Goal: Task Accomplishment & Management: Complete application form

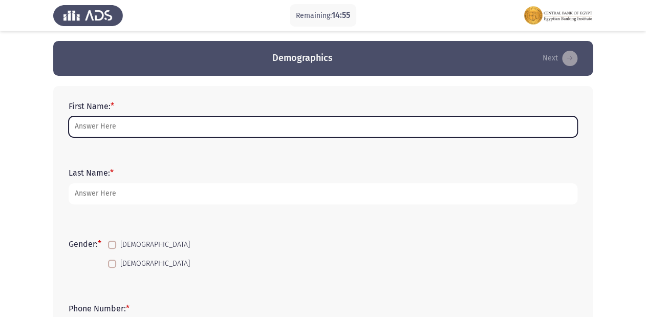
click at [322, 119] on input "First Name: *" at bounding box center [323, 126] width 509 height 21
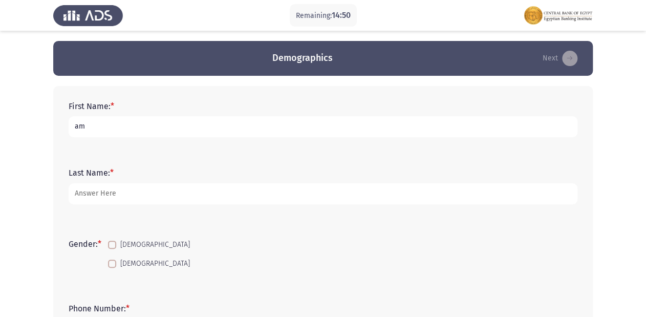
type input "a"
type input "Amr [PERSON_NAME]"
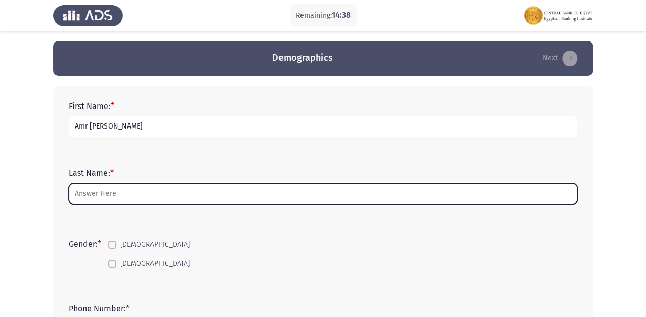
click at [205, 197] on input "Last Name: *" at bounding box center [323, 193] width 509 height 21
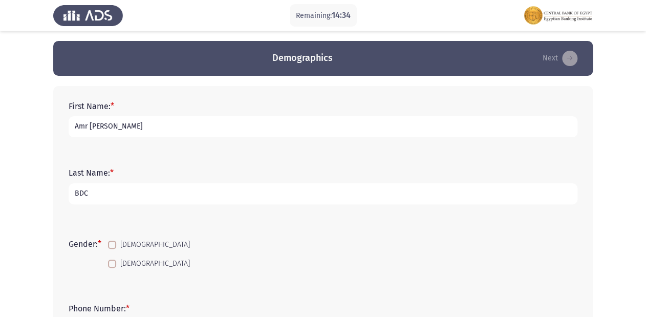
type input "BDC"
click at [111, 242] on span at bounding box center [112, 245] width 8 height 8
click at [112, 249] on input "[DEMOGRAPHIC_DATA]" at bounding box center [112, 249] width 1 height 1
checkbox input "true"
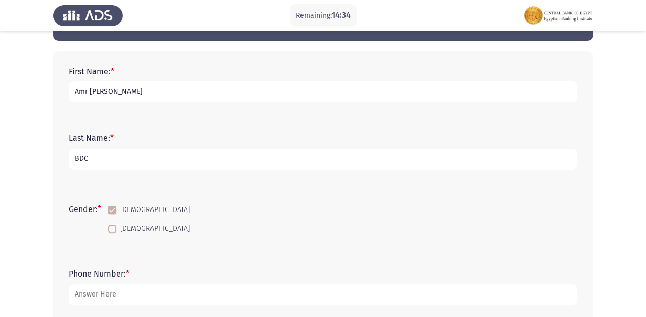
scroll to position [82, 0]
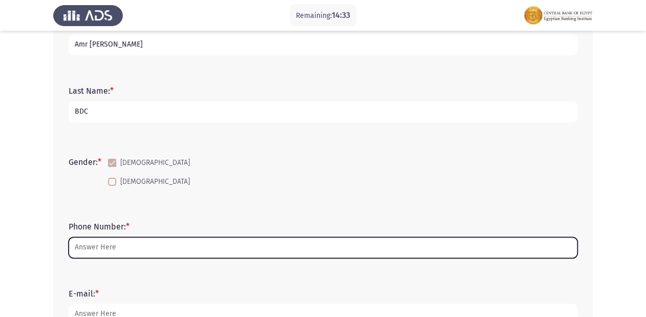
click at [168, 244] on input "Phone Number: *" at bounding box center [323, 247] width 509 height 21
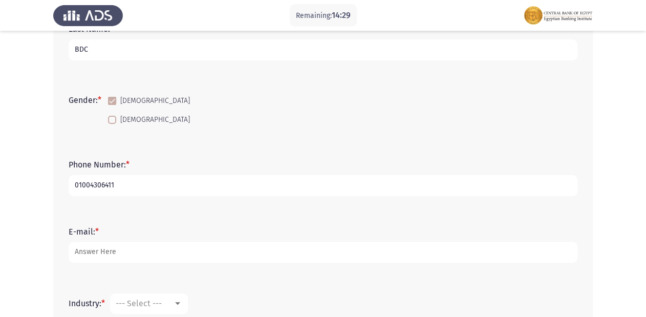
scroll to position [246, 0]
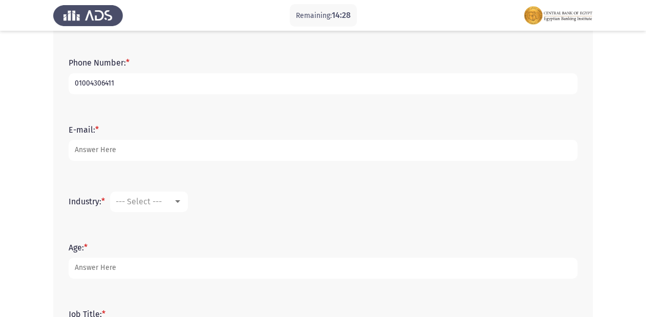
type input "01004306411"
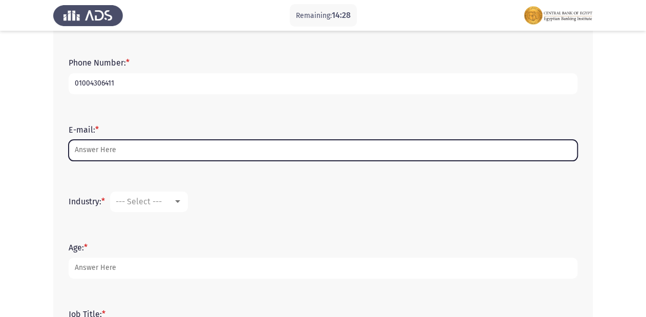
click at [140, 152] on input "E-mail: *" at bounding box center [323, 150] width 509 height 21
type input "A"
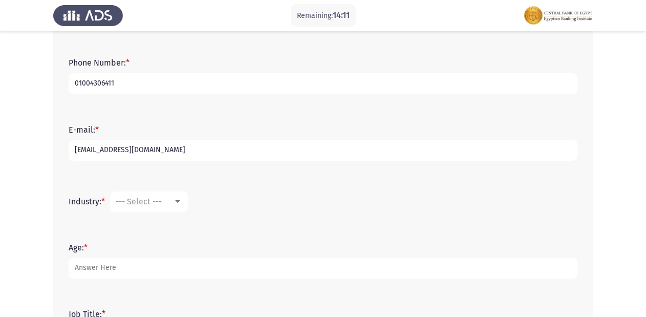
type input "[EMAIL_ADDRESS][DOMAIN_NAME]"
click at [150, 203] on span "--- Select ---" at bounding box center [139, 202] width 46 height 10
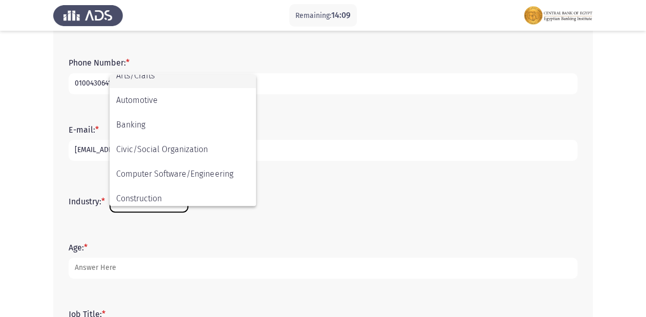
scroll to position [123, 0]
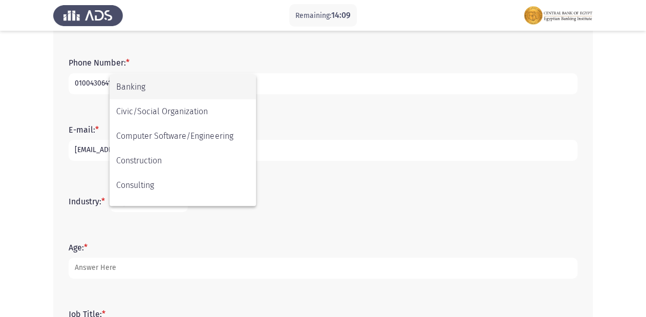
click at [160, 90] on span "Banking" at bounding box center [182, 87] width 133 height 25
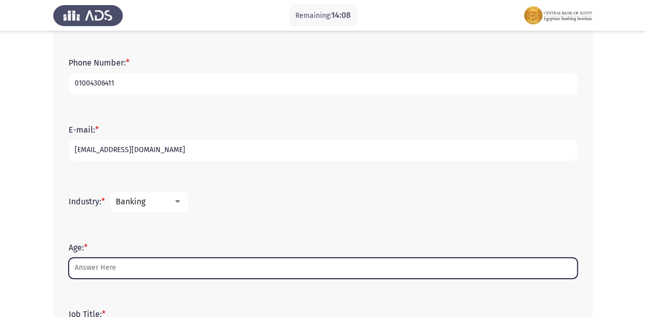
click at [135, 268] on input "Age: *" at bounding box center [323, 268] width 509 height 21
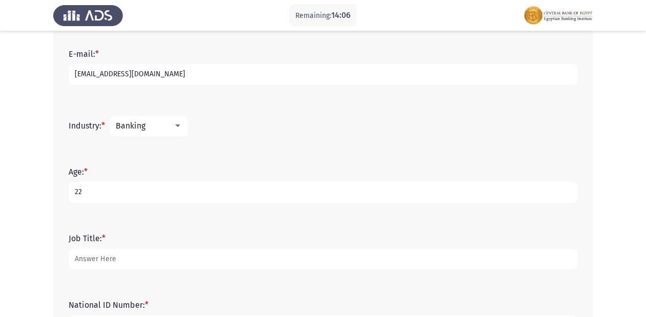
scroll to position [407, 0]
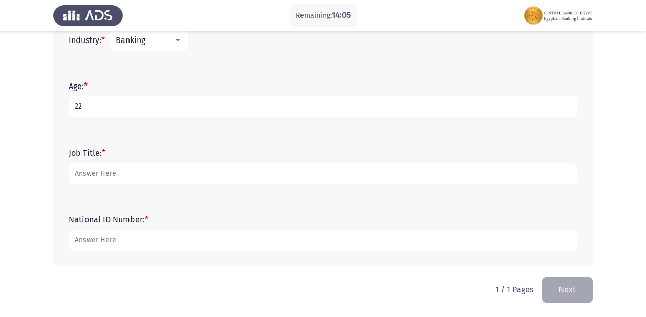
type input "22"
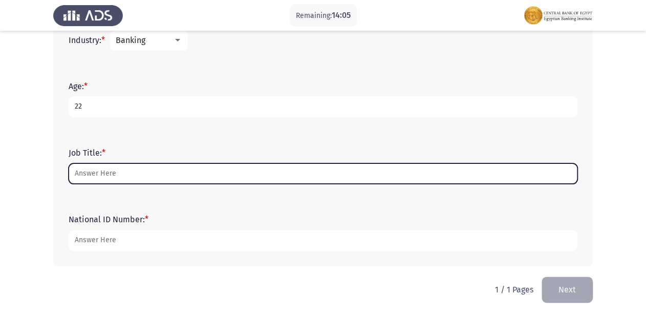
click at [132, 169] on input "Job Title: *" at bounding box center [323, 173] width 509 height 21
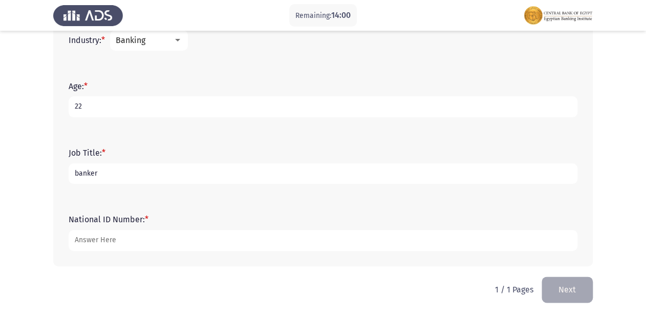
type input "banker"
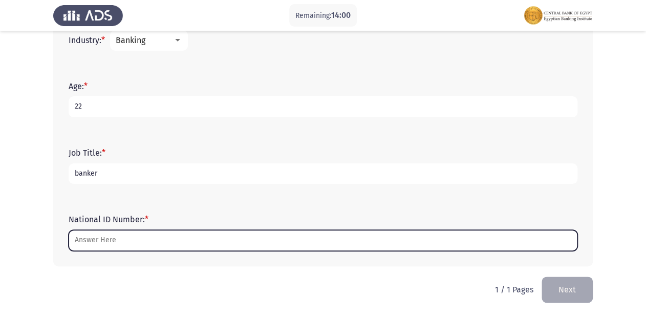
click at [143, 246] on input "National ID Number: *" at bounding box center [323, 240] width 509 height 21
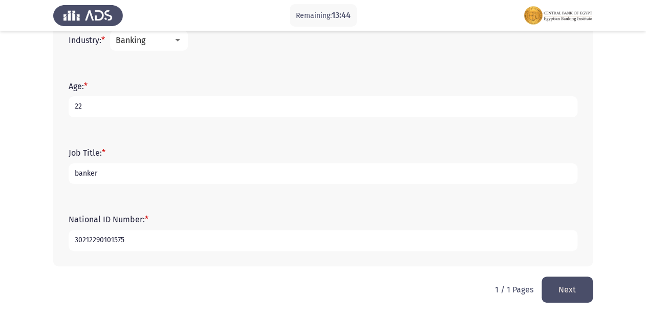
type input "30212290101575"
click at [575, 295] on button "Next" at bounding box center [567, 290] width 51 height 26
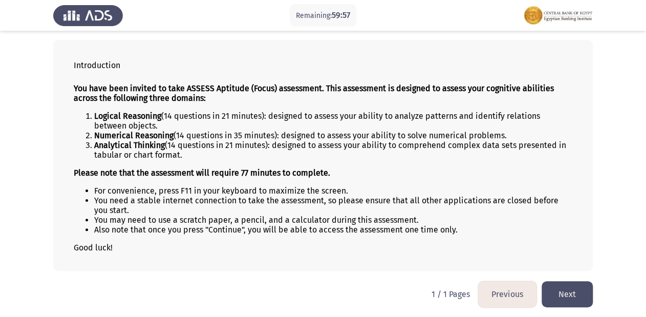
scroll to position [48, 0]
click at [569, 290] on button "Next" at bounding box center [567, 294] width 51 height 26
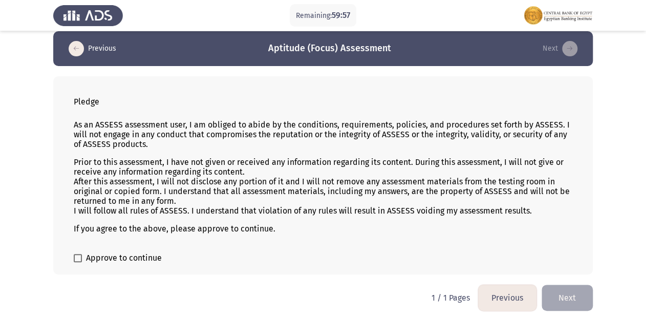
scroll to position [15, 0]
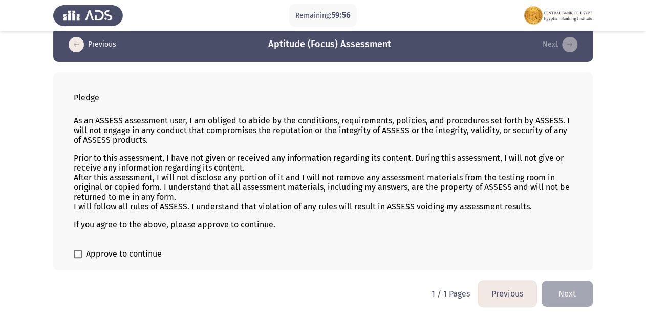
click at [78, 252] on span at bounding box center [78, 254] width 8 height 8
click at [78, 258] on input "Approve to continue" at bounding box center [77, 258] width 1 height 1
checkbox input "true"
click at [576, 294] on button "Next" at bounding box center [567, 294] width 51 height 26
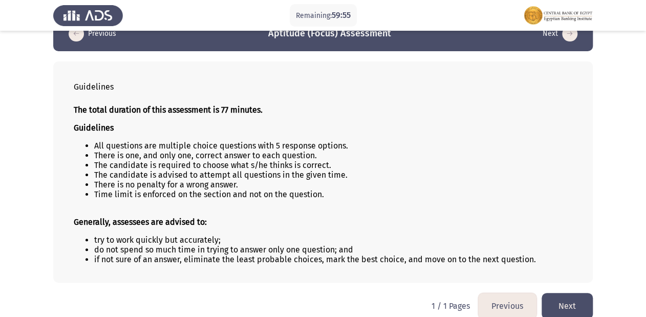
scroll to position [38, 0]
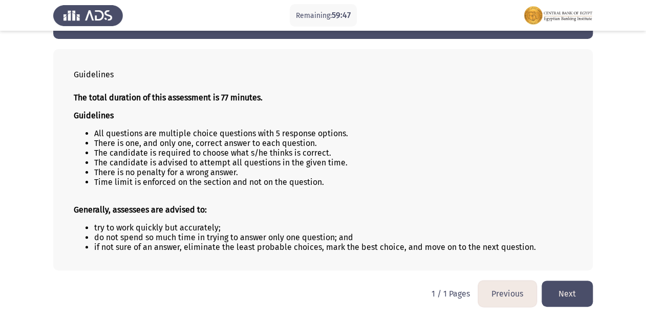
click at [567, 290] on button "Next" at bounding box center [567, 294] width 51 height 26
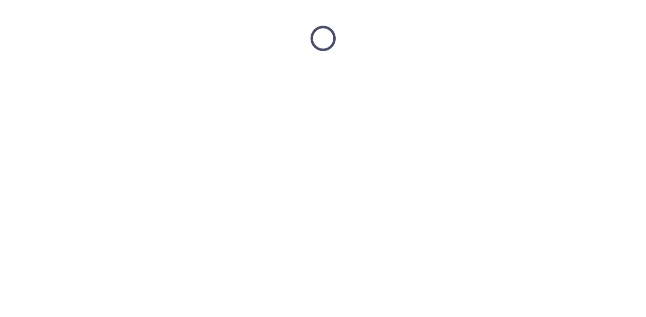
scroll to position [0, 0]
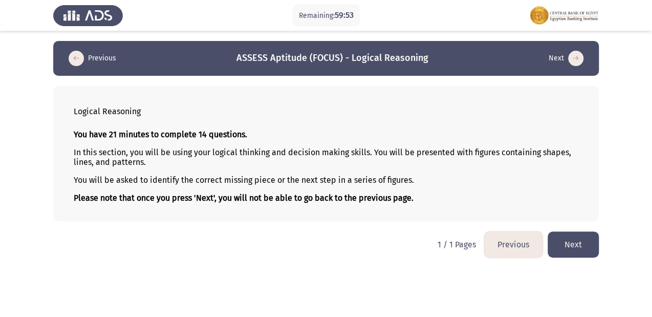
click at [589, 246] on button "Next" at bounding box center [573, 244] width 51 height 26
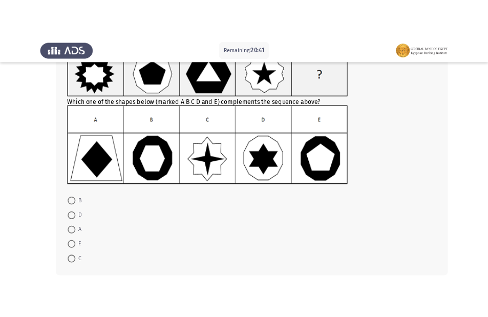
scroll to position [41, 0]
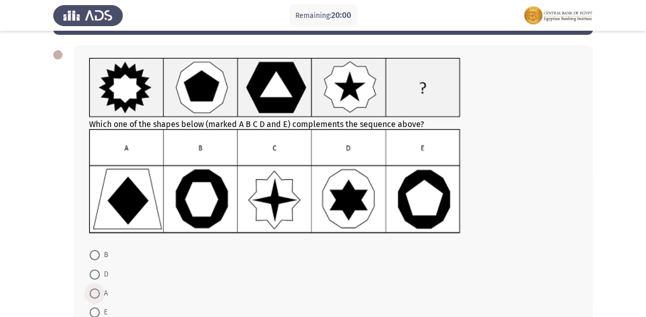
click at [94, 293] on span at bounding box center [95, 293] width 10 height 10
click at [94, 293] on input "A" at bounding box center [95, 293] width 10 height 10
radio input "true"
click at [94, 293] on span at bounding box center [95, 293] width 10 height 10
click at [94, 293] on input "A" at bounding box center [95, 293] width 10 height 10
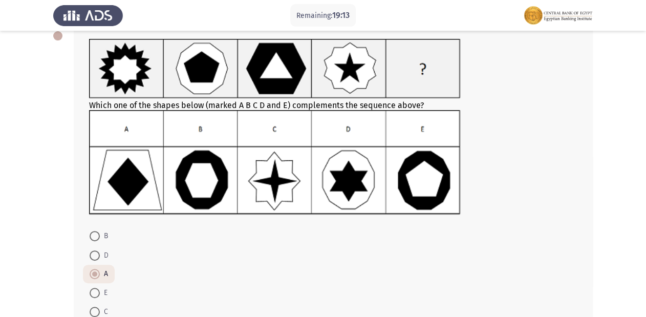
scroll to position [82, 0]
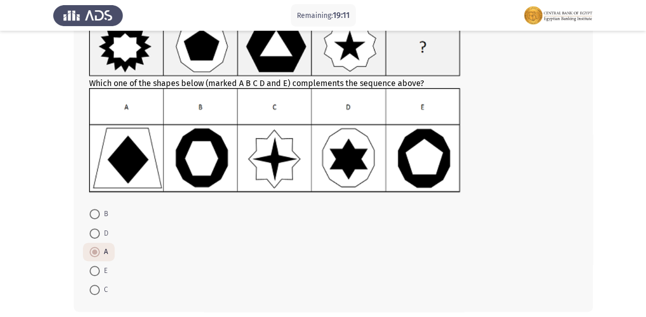
click at [94, 221] on mat-radio-button "B" at bounding box center [99, 213] width 32 height 19
click at [94, 214] on span at bounding box center [95, 214] width 10 height 10
click at [94, 214] on input "B" at bounding box center [95, 214] width 10 height 10
radio input "true"
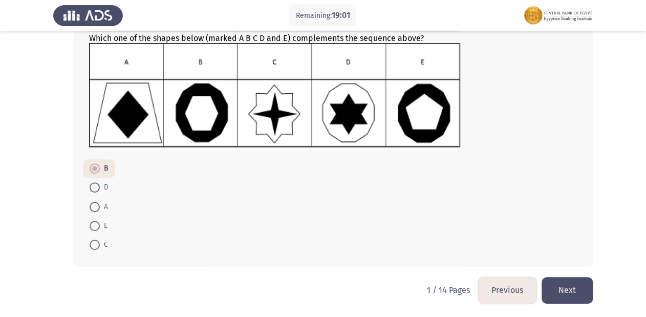
scroll to position [127, 0]
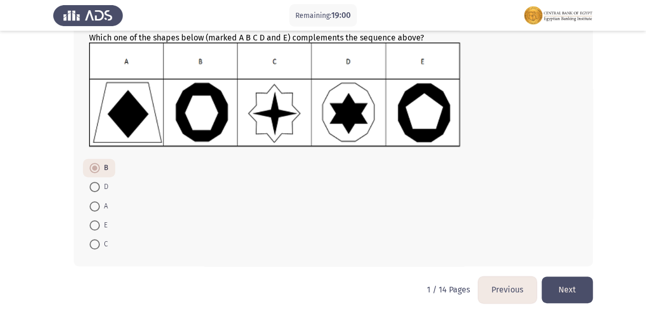
click at [565, 285] on button "Next" at bounding box center [567, 290] width 51 height 26
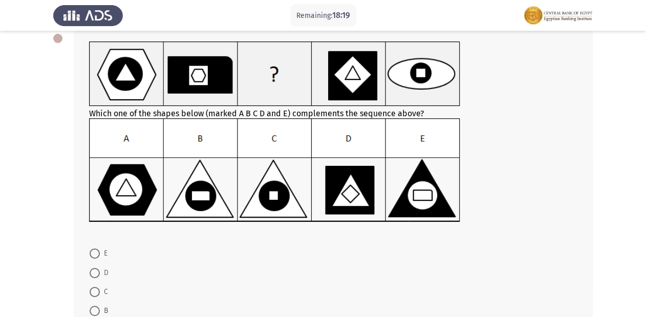
scroll to position [82, 0]
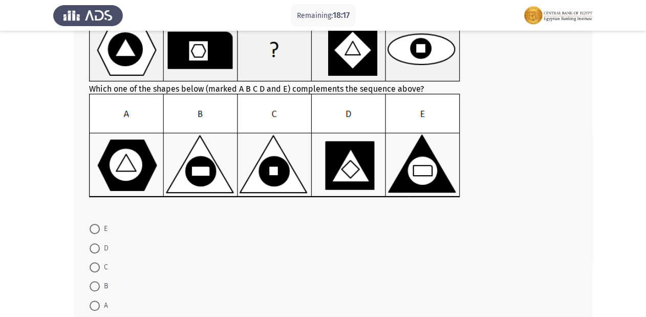
click at [97, 287] on span at bounding box center [95, 286] width 10 height 10
click at [97, 287] on input "B" at bounding box center [95, 286] width 10 height 10
radio input "true"
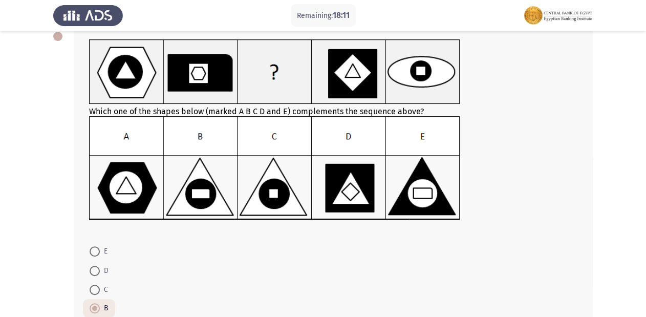
scroll to position [41, 0]
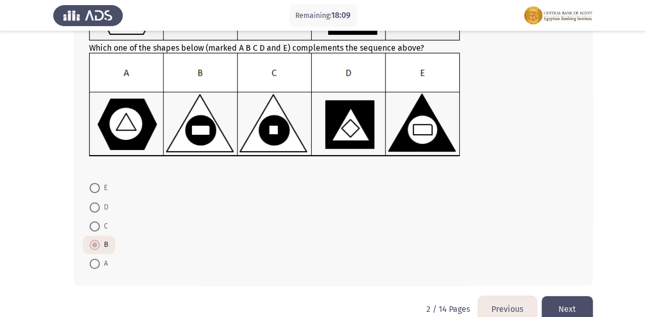
click at [95, 226] on span at bounding box center [95, 226] width 0 height 0
click at [94, 226] on input "C" at bounding box center [95, 226] width 10 height 10
radio input "true"
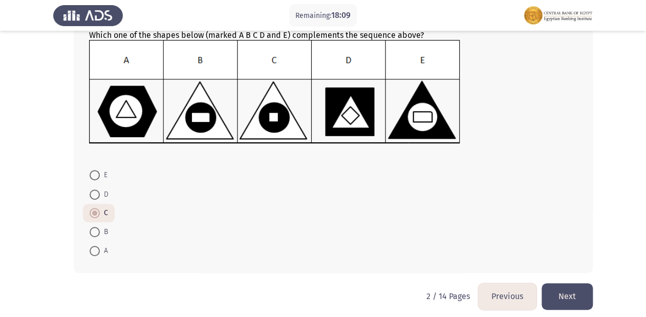
scroll to position [143, 0]
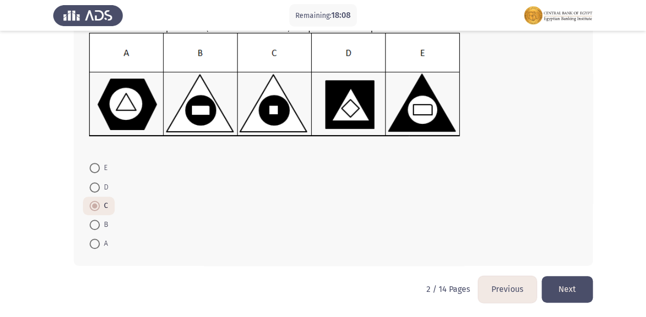
click at [582, 286] on button "Next" at bounding box center [567, 289] width 51 height 26
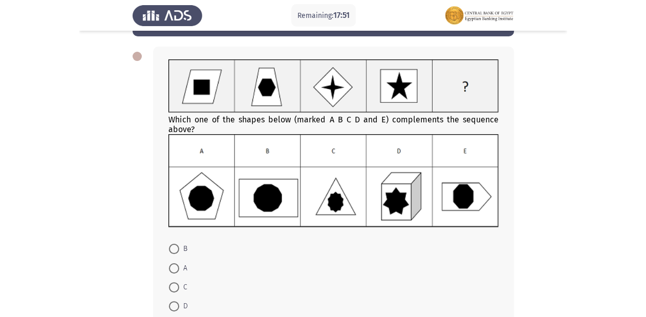
scroll to position [39, 0]
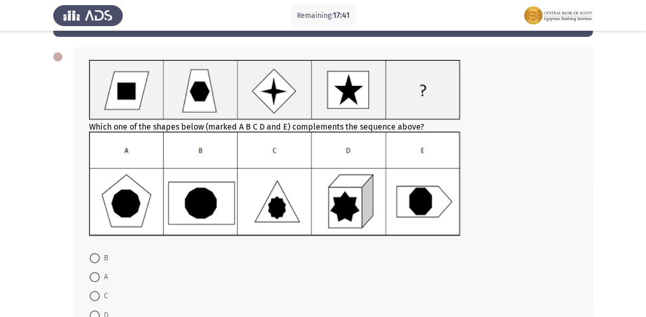
click at [428, 229] on img at bounding box center [274, 184] width 371 height 104
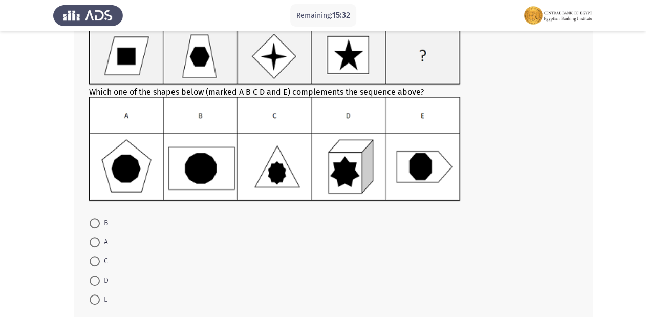
scroll to position [88, 0]
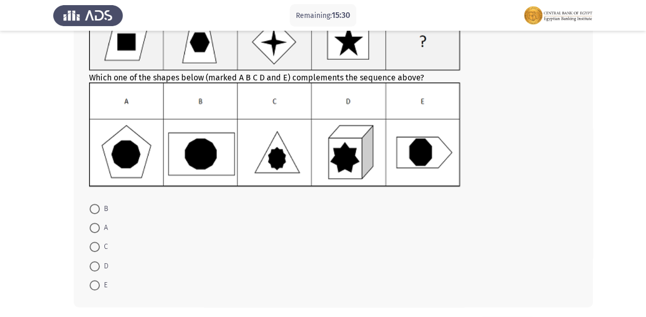
click at [99, 206] on span at bounding box center [95, 209] width 10 height 10
click at [99, 206] on input "B" at bounding box center [95, 209] width 10 height 10
radio input "true"
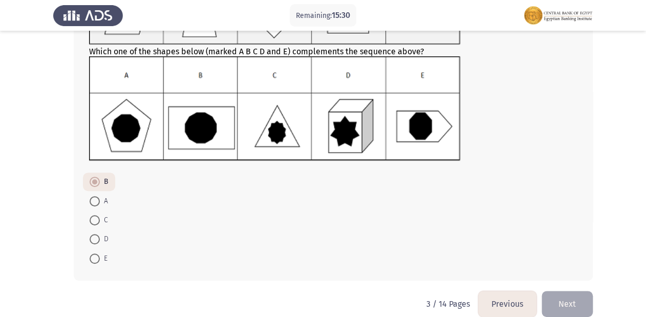
scroll to position [129, 0]
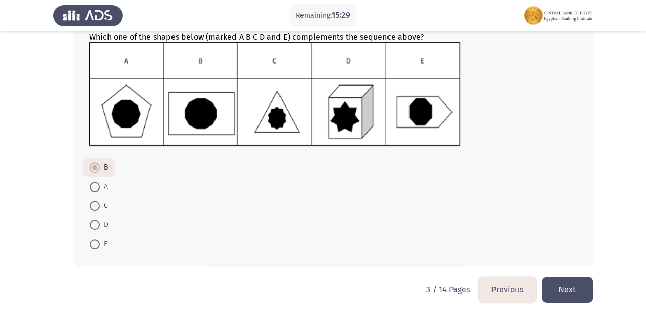
click at [567, 283] on button "Next" at bounding box center [567, 290] width 51 height 26
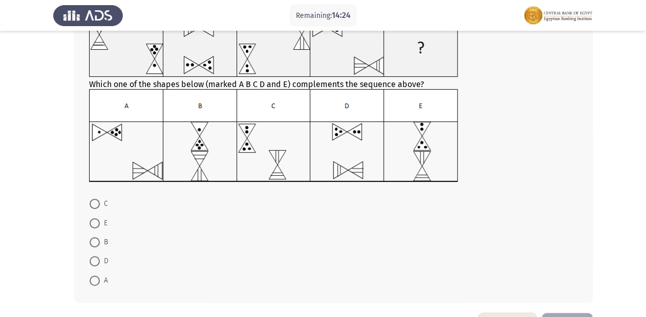
scroll to position [118, 0]
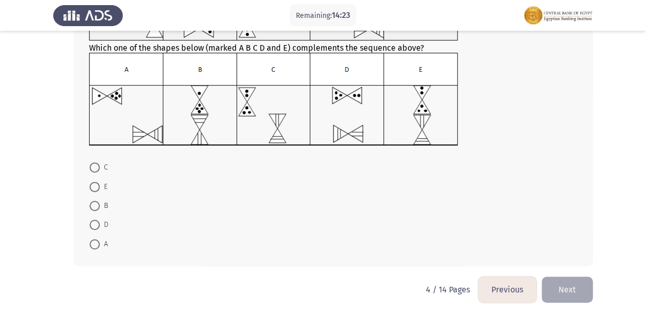
drag, startPoint x: 95, startPoint y: 226, endPoint x: 111, endPoint y: 223, distance: 15.6
click at [96, 226] on span at bounding box center [95, 225] width 10 height 10
click at [96, 226] on input "D" at bounding box center [95, 225] width 10 height 10
radio input "true"
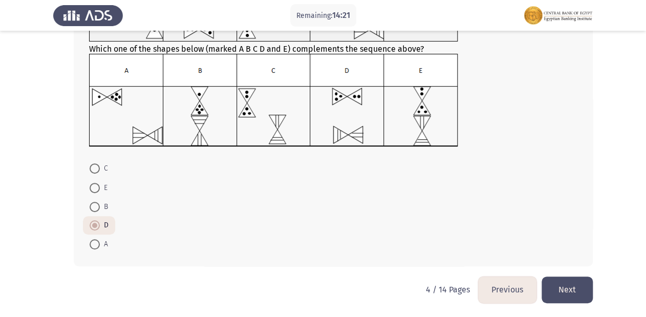
click at [575, 288] on button "Next" at bounding box center [567, 290] width 51 height 26
click at [575, 288] on html "Remaining: 14:21 Previous ASSESS Aptitude (FOCUS) - Logical Reasoning Next Whic…" at bounding box center [323, 100] width 646 height 435
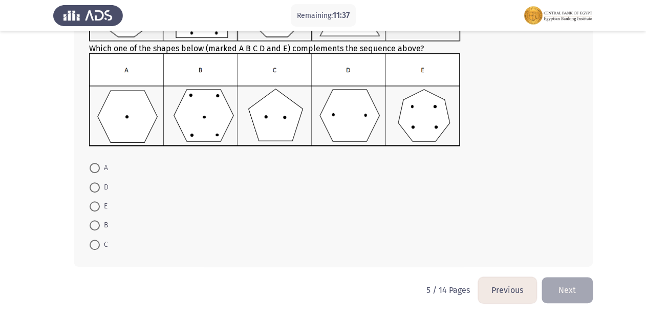
click at [99, 184] on span at bounding box center [95, 187] width 10 height 10
click at [99, 184] on input "D" at bounding box center [95, 187] width 10 height 10
radio input "true"
click at [566, 293] on button "Next" at bounding box center [567, 290] width 51 height 26
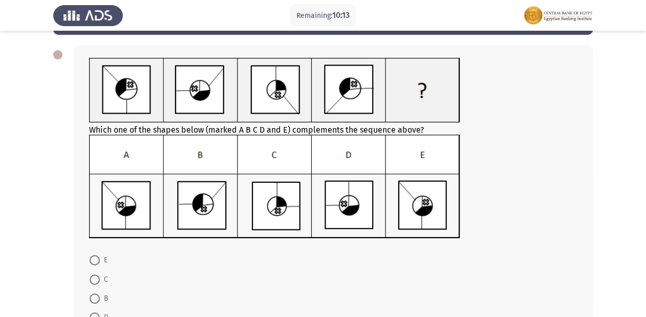
scroll to position [82, 0]
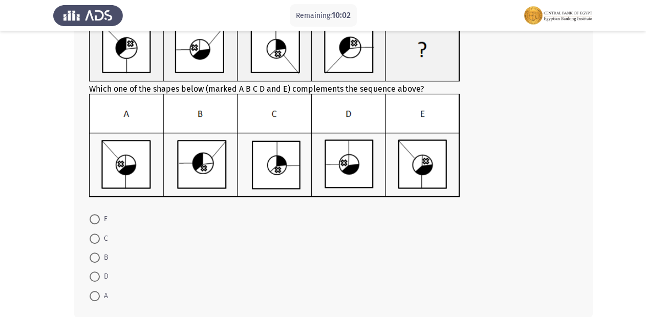
click at [93, 299] on span at bounding box center [95, 296] width 10 height 10
click at [93, 299] on input "A" at bounding box center [95, 296] width 10 height 10
radio input "true"
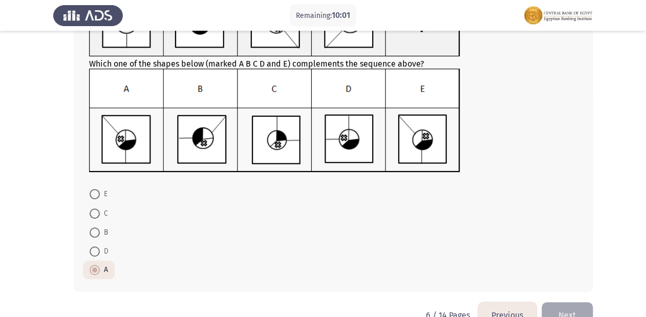
scroll to position [133, 0]
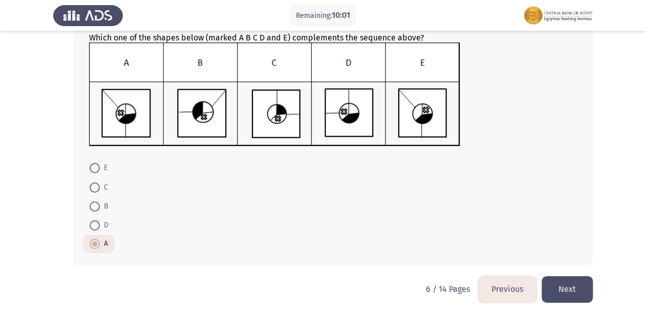
click at [576, 279] on button "Next" at bounding box center [567, 289] width 51 height 26
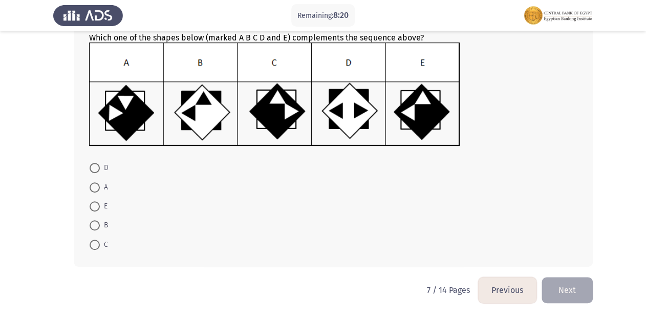
click at [95, 248] on span at bounding box center [95, 245] width 10 height 10
click at [95, 248] on input "C" at bounding box center [95, 245] width 10 height 10
radio input "true"
click at [586, 291] on button "Next" at bounding box center [567, 289] width 51 height 26
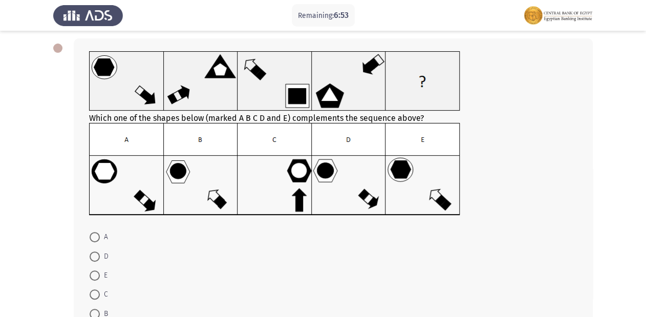
scroll to position [117, 0]
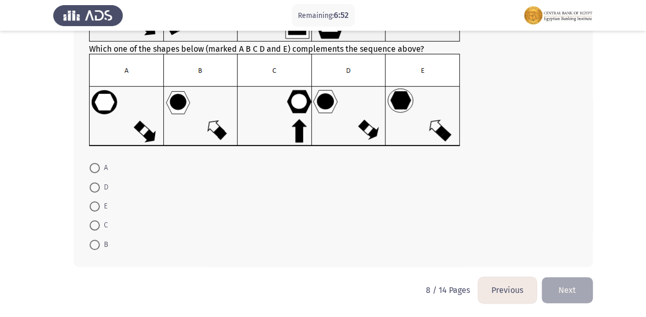
click at [96, 186] on span at bounding box center [95, 187] width 10 height 10
click at [96, 186] on input "D" at bounding box center [95, 187] width 10 height 10
radio input "true"
click at [577, 291] on button "Next" at bounding box center [567, 289] width 51 height 26
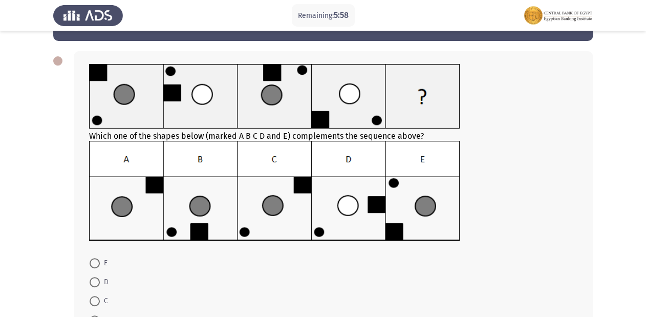
scroll to position [82, 0]
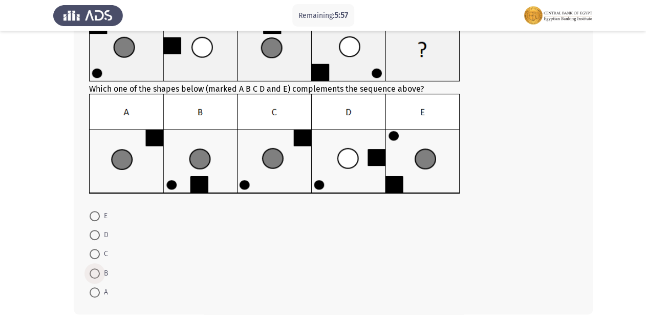
click at [96, 275] on span at bounding box center [95, 273] width 10 height 10
click at [96, 275] on input "B" at bounding box center [95, 273] width 10 height 10
radio input "true"
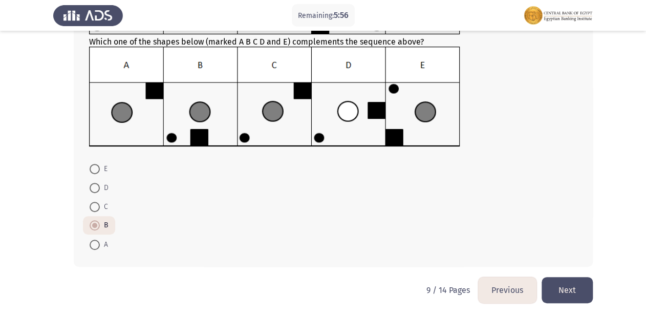
scroll to position [129, 0]
click at [577, 288] on button "Next" at bounding box center [567, 290] width 51 height 26
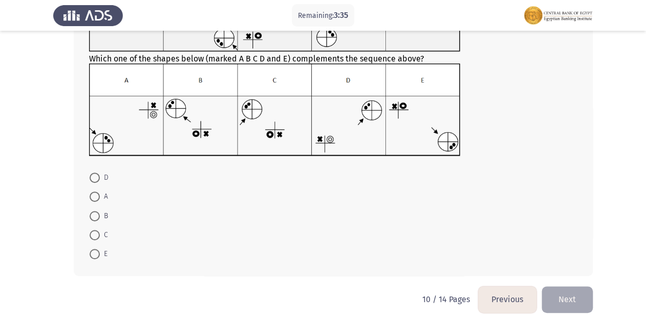
scroll to position [118, 0]
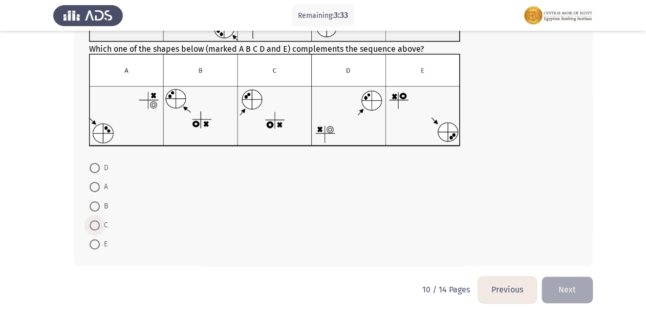
click at [96, 223] on span at bounding box center [95, 225] width 10 height 10
click at [96, 223] on input "C" at bounding box center [95, 225] width 10 height 10
radio input "true"
click at [584, 288] on button "Next" at bounding box center [567, 290] width 51 height 26
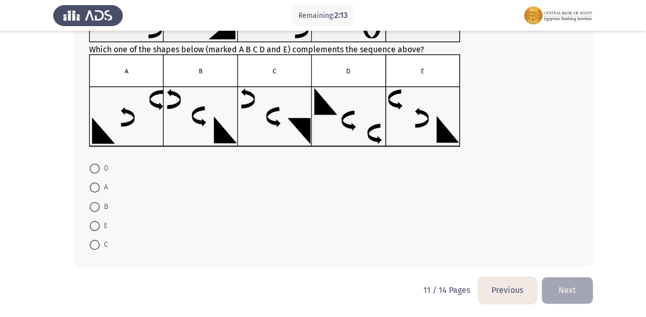
scroll to position [117, 0]
click at [94, 225] on span at bounding box center [95, 225] width 10 height 10
click at [94, 225] on input "E" at bounding box center [95, 225] width 10 height 10
radio input "true"
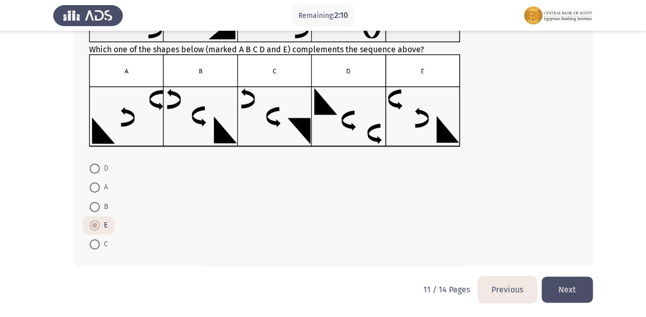
click at [570, 293] on button "Next" at bounding box center [567, 290] width 51 height 26
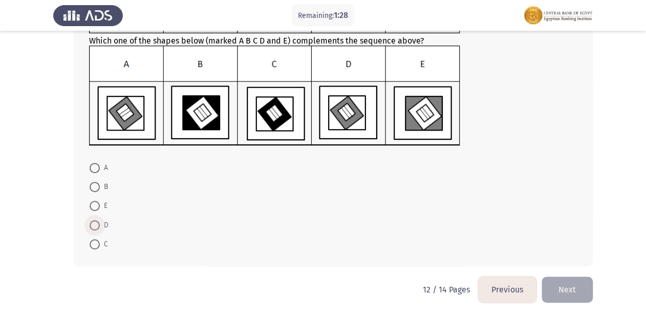
click at [100, 225] on span "D" at bounding box center [104, 225] width 9 height 12
click at [100, 225] on input "D" at bounding box center [95, 225] width 10 height 10
radio input "true"
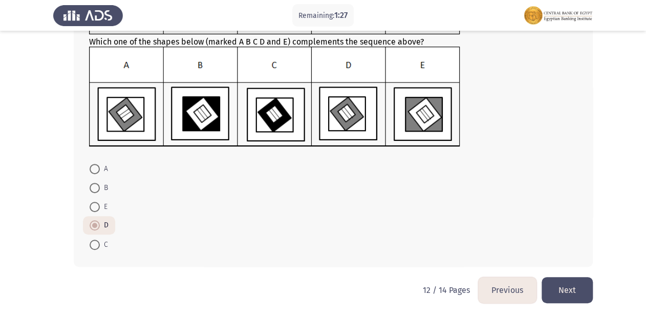
click at [558, 285] on button "Next" at bounding box center [567, 290] width 51 height 26
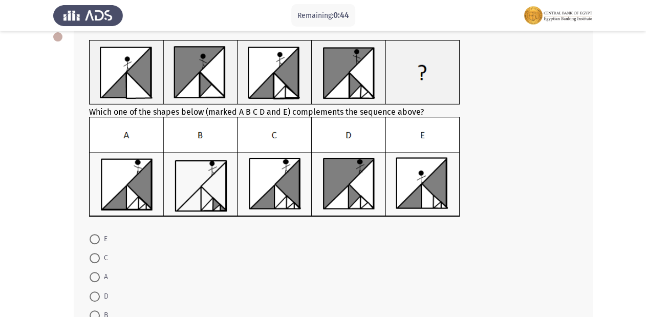
scroll to position [130, 0]
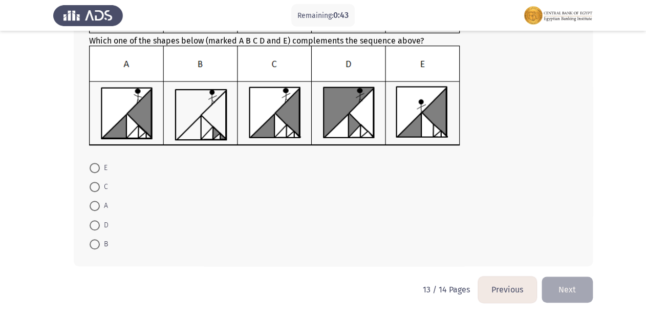
click at [95, 202] on span at bounding box center [95, 206] width 10 height 10
click at [95, 202] on input "A" at bounding box center [95, 206] width 10 height 10
radio input "true"
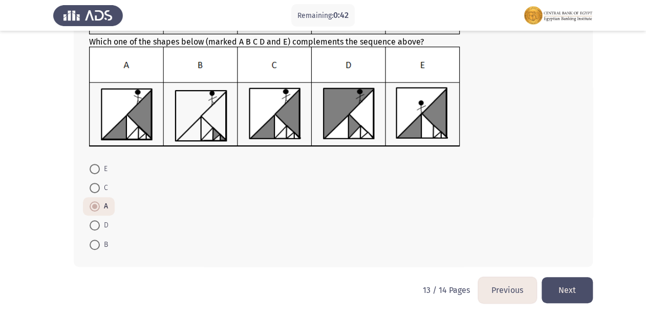
click at [582, 290] on button "Next" at bounding box center [567, 290] width 51 height 26
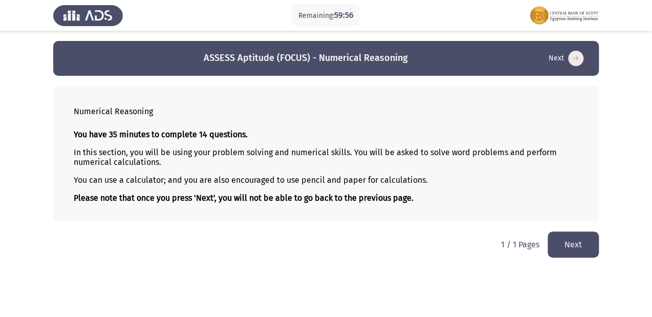
click at [575, 245] on button "Next" at bounding box center [573, 244] width 51 height 26
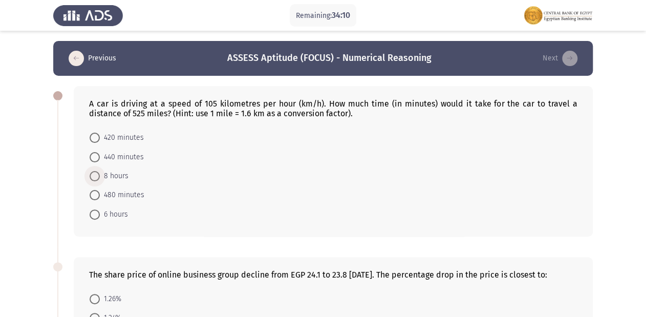
click at [93, 172] on span at bounding box center [95, 176] width 10 height 10
click at [93, 172] on input "8 hours" at bounding box center [95, 176] width 10 height 10
radio input "true"
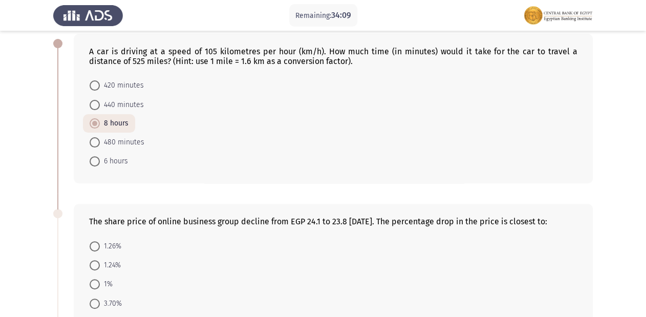
scroll to position [164, 0]
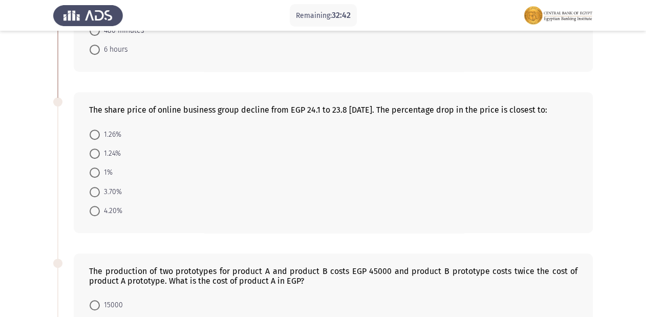
click at [94, 131] on span at bounding box center [95, 135] width 10 height 10
click at [94, 131] on input "1.26%" at bounding box center [95, 135] width 10 height 10
radio input "true"
click at [104, 152] on span "1.24%" at bounding box center [110, 153] width 21 height 12
click at [100, 152] on input "1.24%" at bounding box center [95, 153] width 10 height 10
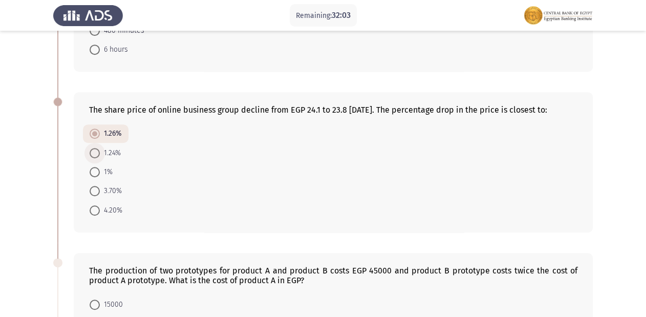
radio input "true"
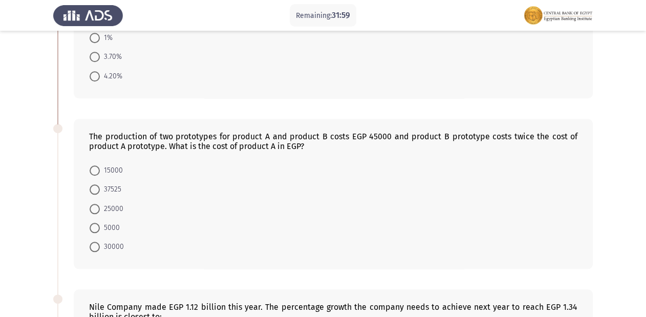
scroll to position [287, 0]
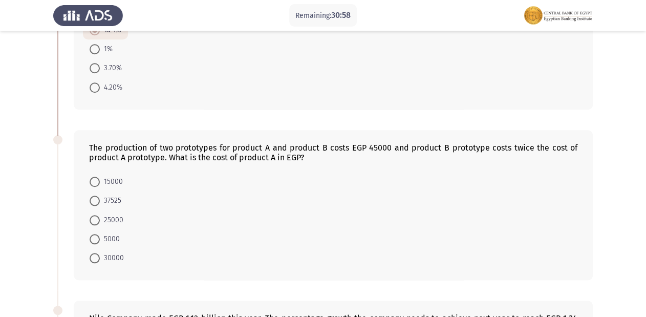
click at [92, 178] on span at bounding box center [95, 182] width 10 height 10
click at [92, 178] on input "15000" at bounding box center [95, 182] width 10 height 10
radio input "true"
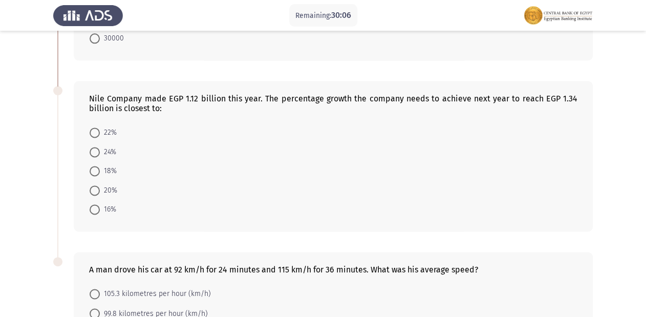
scroll to position [492, 0]
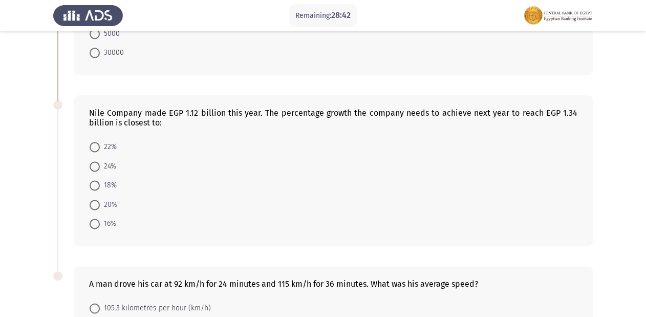
click at [103, 210] on mat-radio-button "20%" at bounding box center [103, 204] width 41 height 19
click at [100, 205] on span "20%" at bounding box center [108, 205] width 17 height 12
click at [100, 205] on input "20%" at bounding box center [95, 205] width 10 height 10
radio input "true"
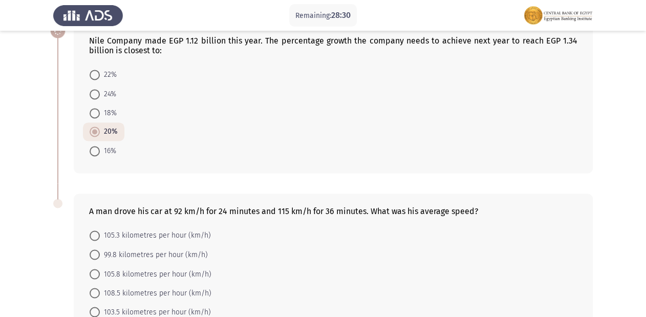
scroll to position [631, 0]
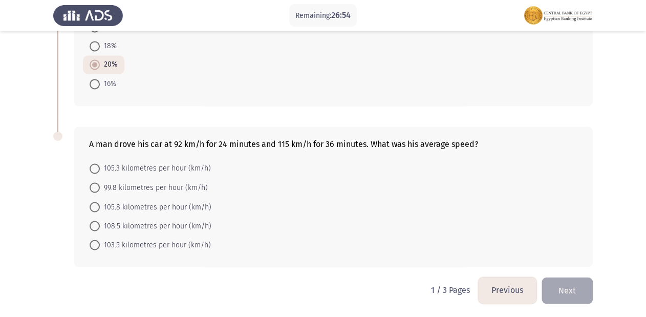
click at [139, 230] on span "108.5 kilometres per hour (km/h)" at bounding box center [156, 226] width 112 height 12
click at [100, 230] on input "108.5 kilometres per hour (km/h)" at bounding box center [95, 226] width 10 height 10
radio input "true"
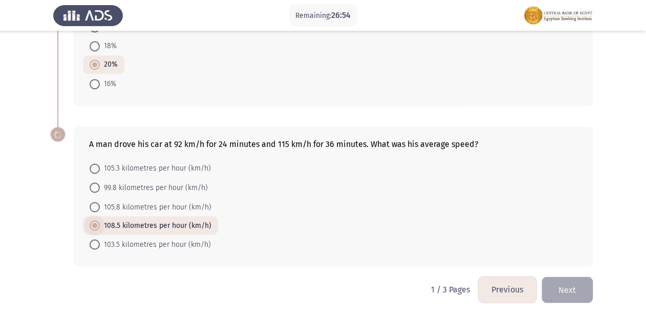
scroll to position [630, 0]
click at [139, 230] on span "108.5 kilometres per hour (km/h)" at bounding box center [156, 226] width 112 height 12
click at [100, 230] on input "108.5 kilometres per hour (km/h)" at bounding box center [95, 226] width 10 height 10
click at [134, 208] on span "105.8 kilometres per hour (km/h)" at bounding box center [156, 207] width 112 height 12
click at [100, 208] on input "105.8 kilometres per hour (km/h)" at bounding box center [95, 207] width 10 height 10
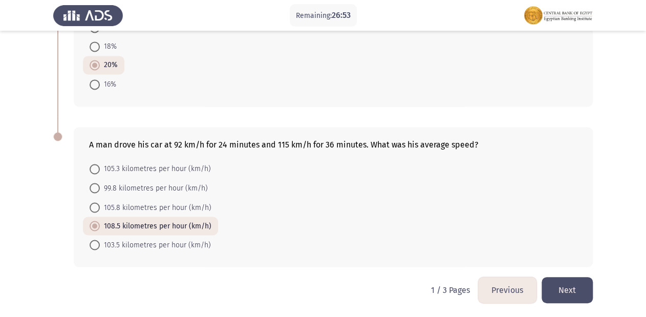
radio input "true"
click at [134, 208] on span "105.8 kilometres per hour (km/h)" at bounding box center [156, 207] width 112 height 12
click at [100, 208] on input "105.8 kilometres per hour (km/h)" at bounding box center [95, 207] width 10 height 10
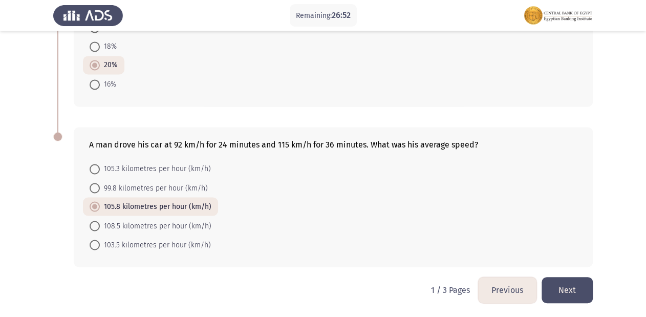
click at [134, 175] on mat-radio-button "105.3 kilometres per hour (km/h)" at bounding box center [150, 168] width 135 height 19
click at [134, 186] on span "99.8 kilometres per hour (km/h)" at bounding box center [154, 188] width 108 height 12
click at [100, 186] on input "99.8 kilometres per hour (km/h)" at bounding box center [95, 188] width 10 height 10
radio input "true"
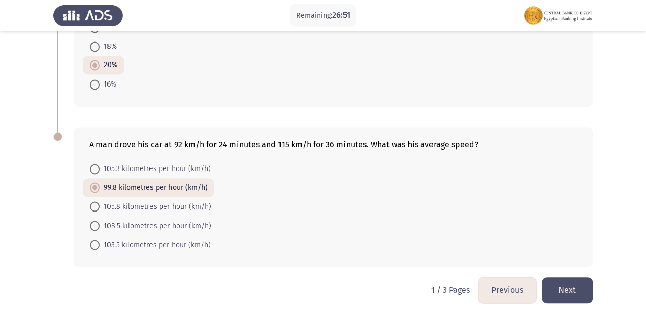
click at [135, 171] on span "105.3 kilometres per hour (km/h)" at bounding box center [155, 169] width 111 height 12
click at [100, 171] on input "105.3 kilometres per hour (km/h)" at bounding box center [95, 169] width 10 height 10
radio input "true"
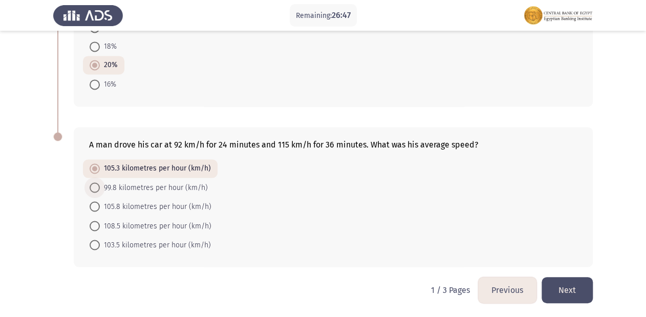
click at [145, 188] on span "99.8 kilometres per hour (km/h)" at bounding box center [154, 187] width 108 height 12
click at [100, 188] on input "99.8 kilometres per hour (km/h)" at bounding box center [95, 187] width 10 height 10
radio input "true"
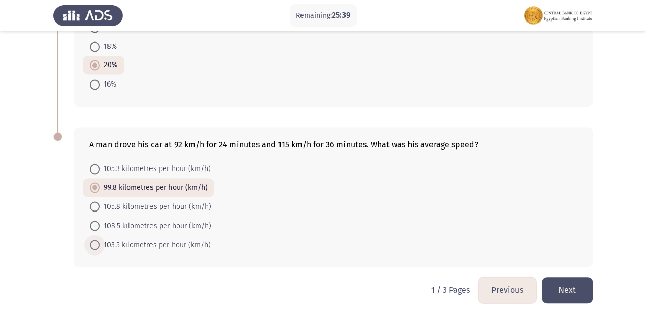
click at [92, 248] on span at bounding box center [95, 245] width 10 height 10
click at [92, 248] on input "103.5 kilometres per hour (km/h)" at bounding box center [95, 245] width 10 height 10
radio input "true"
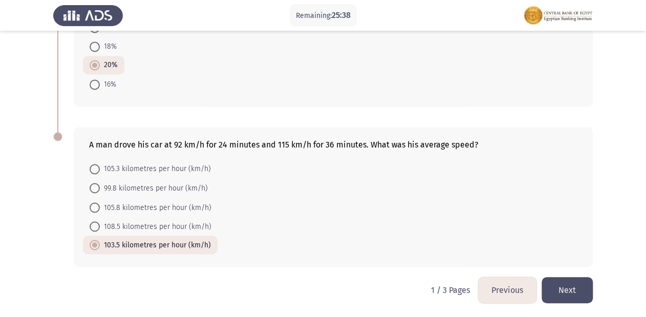
click at [588, 292] on button "Next" at bounding box center [567, 290] width 51 height 26
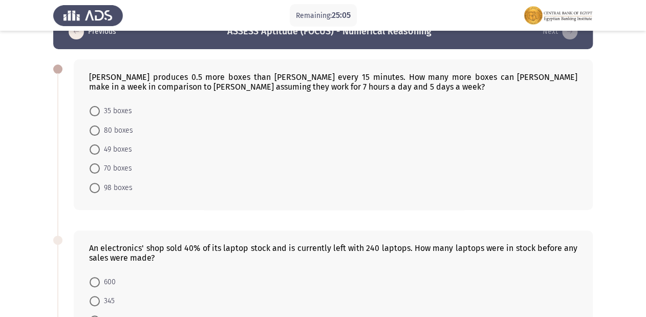
scroll to position [41, 0]
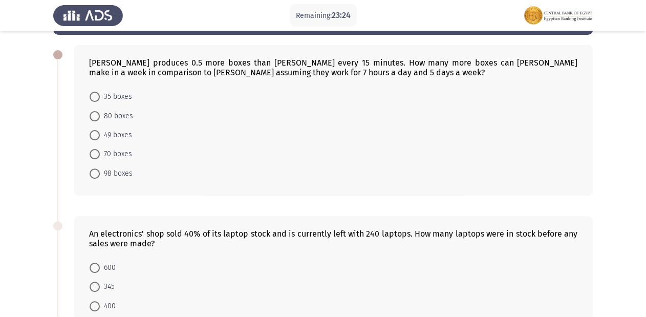
click at [89, 152] on mat-radio-button "70 boxes" at bounding box center [111, 153] width 56 height 19
click at [94, 152] on span at bounding box center [95, 154] width 10 height 10
click at [94, 152] on input "70 boxes" at bounding box center [95, 154] width 10 height 10
radio input "true"
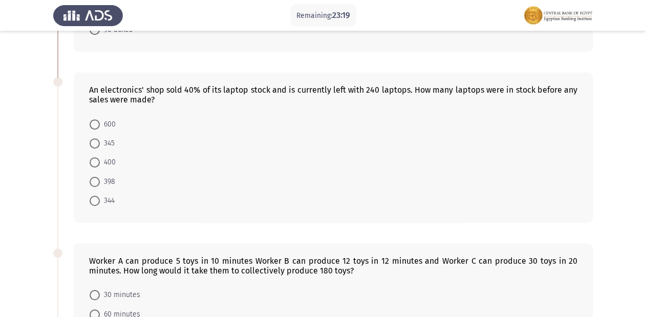
scroll to position [164, 0]
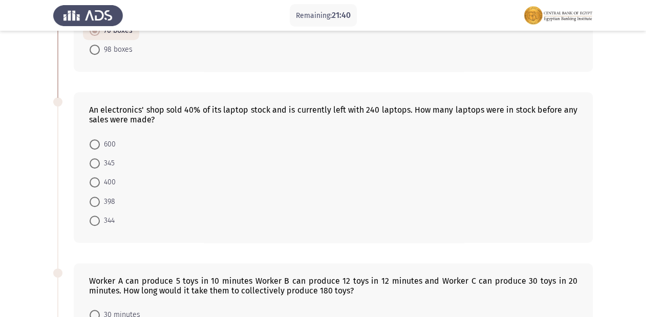
click at [88, 179] on mat-radio-button "400" at bounding box center [102, 182] width 39 height 19
click at [91, 184] on span at bounding box center [95, 182] width 10 height 10
click at [91, 184] on input "400" at bounding box center [95, 182] width 10 height 10
radio input "true"
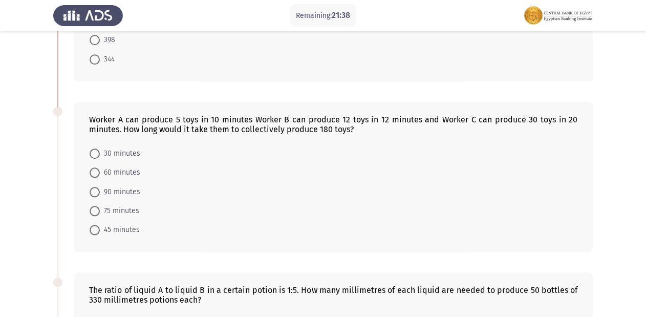
scroll to position [328, 0]
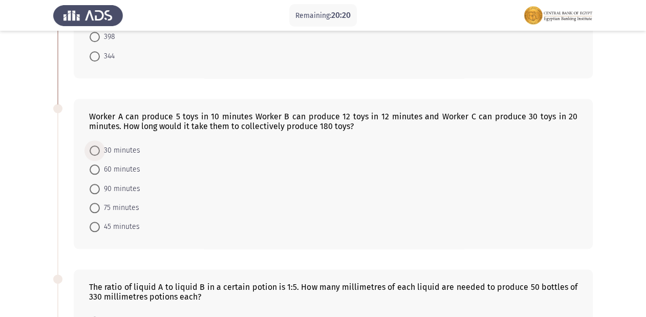
click at [135, 145] on span "30 minutes" at bounding box center [120, 150] width 40 height 12
click at [100, 145] on input "30 minutes" at bounding box center [95, 150] width 10 height 10
radio input "true"
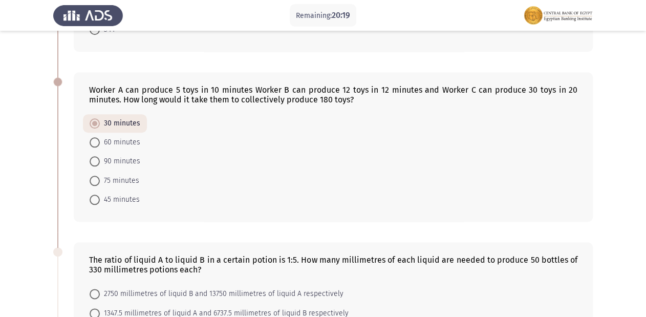
scroll to position [369, 0]
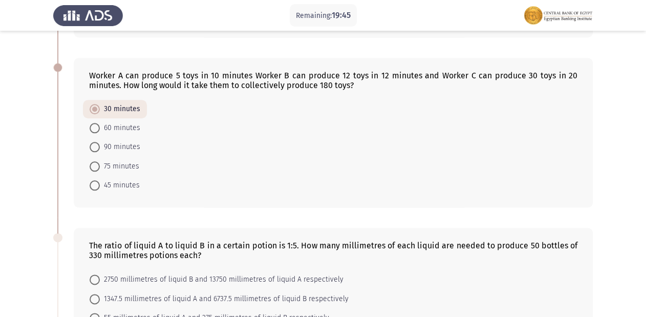
click at [113, 190] on span "45 minutes" at bounding box center [120, 185] width 40 height 12
click at [100, 190] on input "45 minutes" at bounding box center [95, 185] width 10 height 10
radio input "true"
click at [129, 129] on span "60 minutes" at bounding box center [120, 128] width 40 height 12
click at [100, 129] on input "60 minutes" at bounding box center [95, 128] width 10 height 10
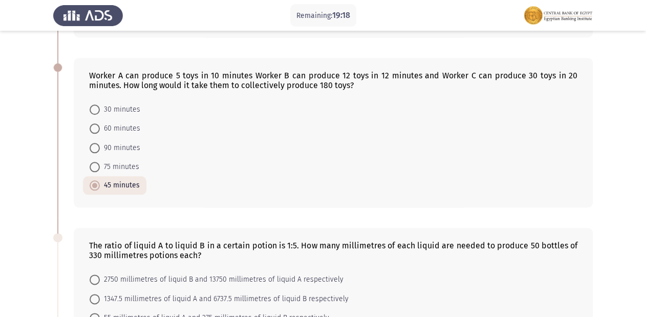
radio input "true"
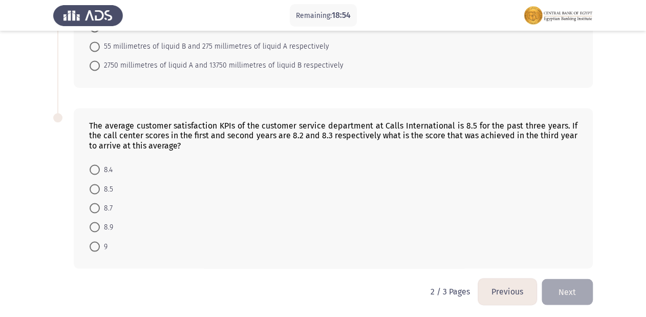
scroll to position [661, 0]
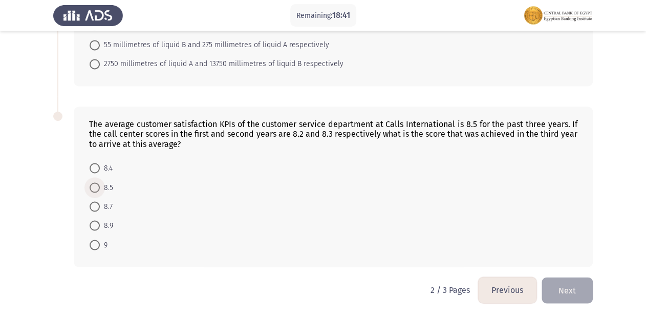
click at [98, 183] on span at bounding box center [95, 187] width 10 height 10
click at [98, 183] on input "8.5" at bounding box center [95, 187] width 10 height 10
radio input "true"
click at [101, 163] on span "8.4" at bounding box center [106, 169] width 13 height 12
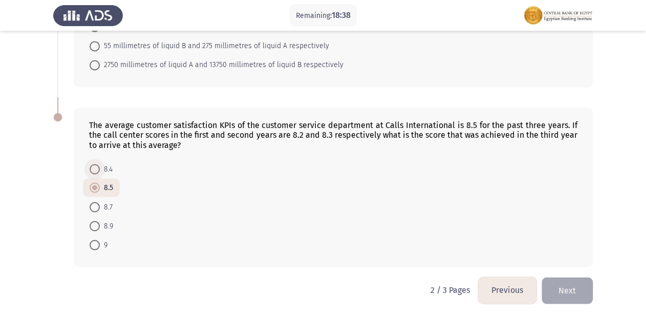
click at [100, 164] on input "8.4" at bounding box center [95, 169] width 10 height 10
radio input "true"
click at [96, 202] on span at bounding box center [95, 207] width 10 height 10
click at [96, 202] on input "8.7" at bounding box center [95, 207] width 10 height 10
radio input "true"
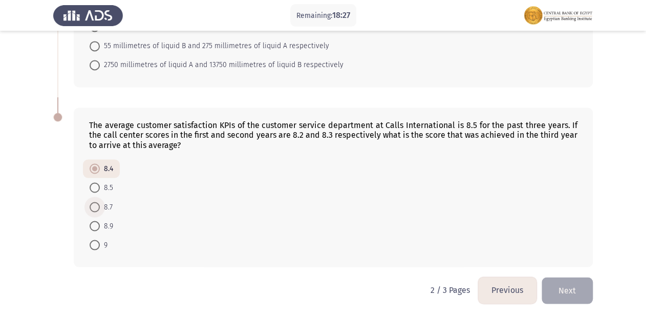
click at [96, 202] on span at bounding box center [95, 207] width 10 height 10
click at [96, 202] on input "8.7" at bounding box center [95, 207] width 10 height 10
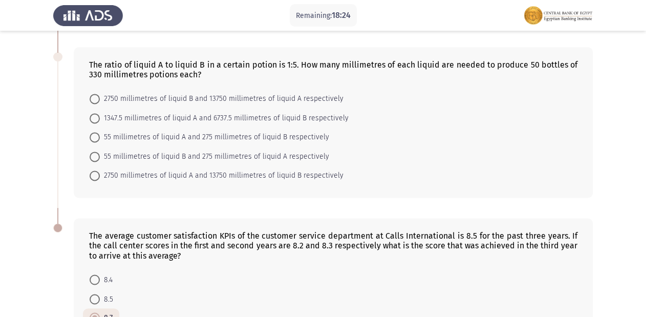
scroll to position [537, 0]
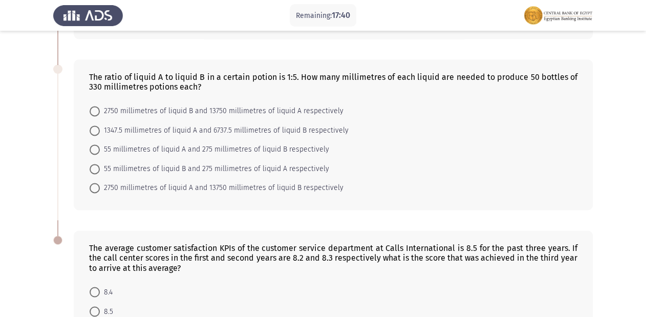
click at [86, 112] on mat-radio-button "2750 millimetres of liquid B and 13750 millimetres of liquid A respectively" at bounding box center [216, 110] width 267 height 19
click at [96, 111] on span at bounding box center [95, 111] width 10 height 10
click at [96, 111] on input "2750 millimetres of liquid B and 13750 millimetres of liquid A respectively" at bounding box center [95, 111] width 10 height 10
radio input "true"
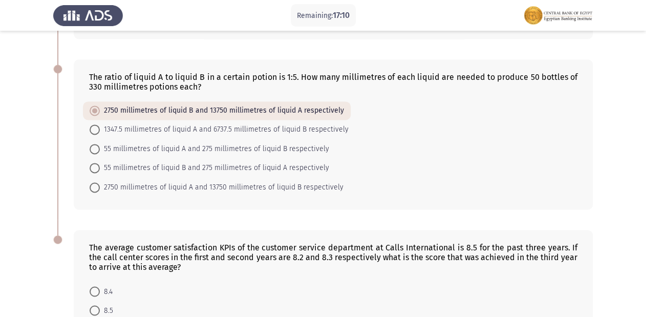
click at [94, 166] on span at bounding box center [95, 168] width 10 height 10
click at [94, 166] on input "55 millimetres of liquid B and 275 millimetres of liquid A respectively" at bounding box center [95, 168] width 10 height 10
radio input "true"
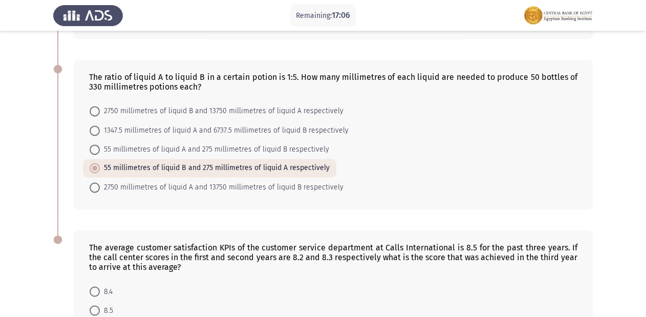
click at [157, 147] on span "55 millimetres of liquid A and 275 millimetres of liquid B respectively" at bounding box center [214, 149] width 229 height 12
click at [100, 147] on input "55 millimetres of liquid A and 275 millimetres of liquid B respectively" at bounding box center [95, 149] width 10 height 10
radio input "true"
click at [157, 147] on span "55 millimetres of liquid A and 275 millimetres of liquid B respectively" at bounding box center [214, 149] width 229 height 12
click at [100, 147] on input "55 millimetres of liquid A and 275 millimetres of liquid B respectively" at bounding box center [95, 149] width 10 height 10
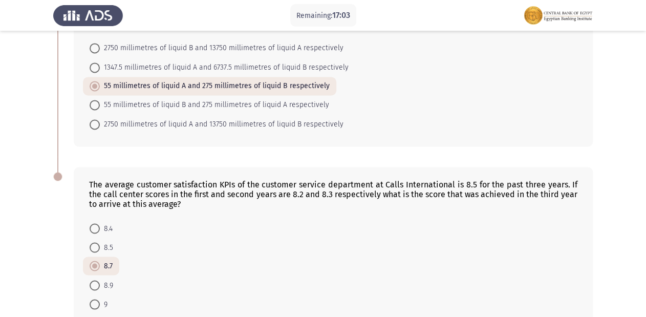
scroll to position [660, 0]
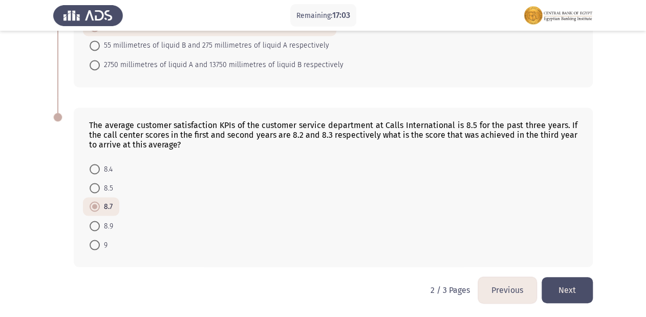
click at [576, 296] on button "Next" at bounding box center [567, 290] width 51 height 26
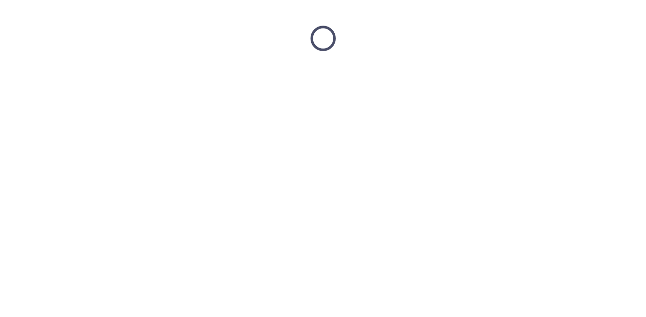
scroll to position [0, 0]
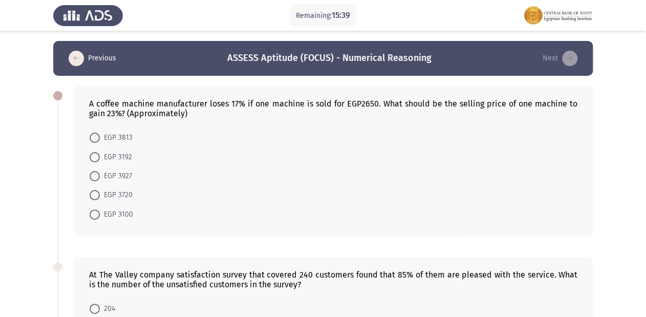
click at [129, 138] on span "EGP 3813" at bounding box center [116, 138] width 33 height 12
click at [100, 138] on input "EGP 3813" at bounding box center [95, 138] width 10 height 10
radio input "true"
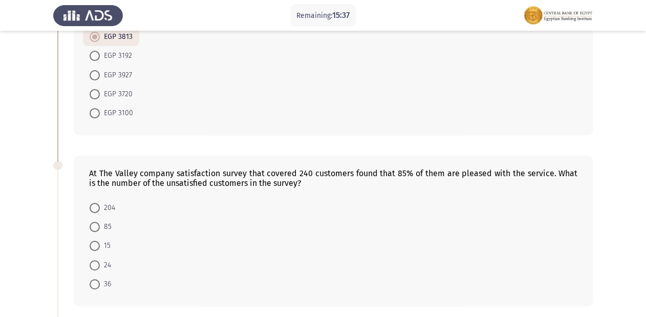
scroll to position [205, 0]
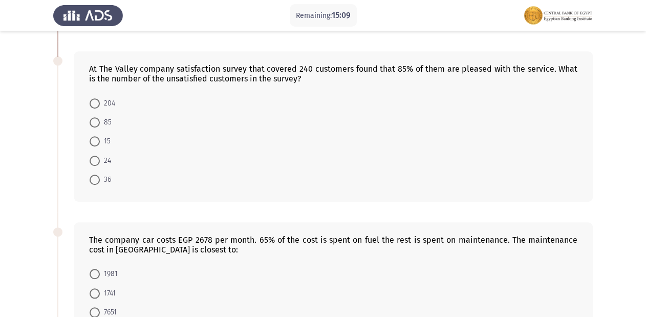
click at [93, 176] on span at bounding box center [95, 180] width 10 height 10
click at [93, 176] on input "36" at bounding box center [95, 180] width 10 height 10
radio input "true"
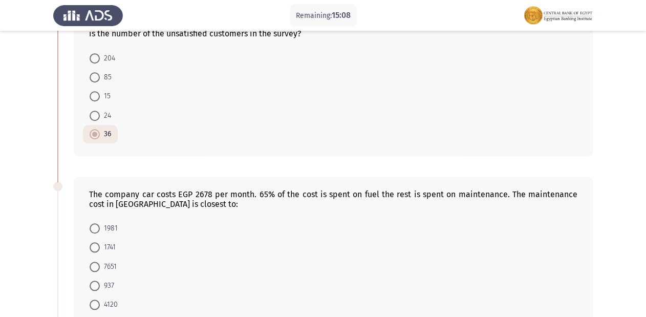
scroll to position [328, 0]
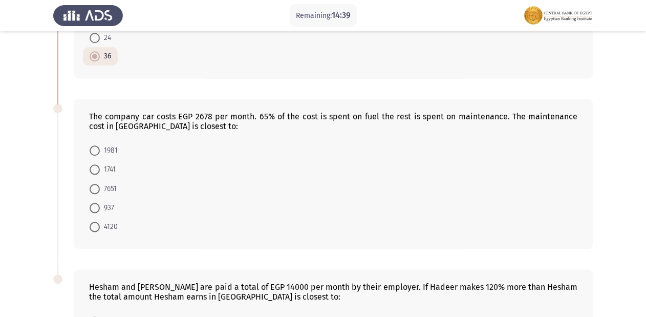
click at [102, 203] on span "937" at bounding box center [107, 208] width 14 height 12
click at [100, 203] on input "937" at bounding box center [95, 208] width 10 height 10
radio input "true"
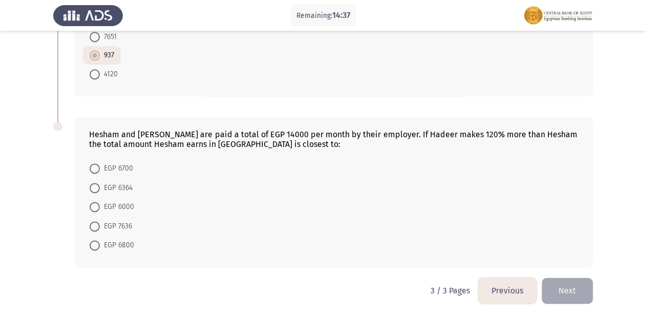
scroll to position [480, 0]
click at [130, 205] on span "EGP 6000" at bounding box center [117, 206] width 34 height 12
click at [100, 205] on input "EGP 6000" at bounding box center [95, 206] width 10 height 10
radio input "true"
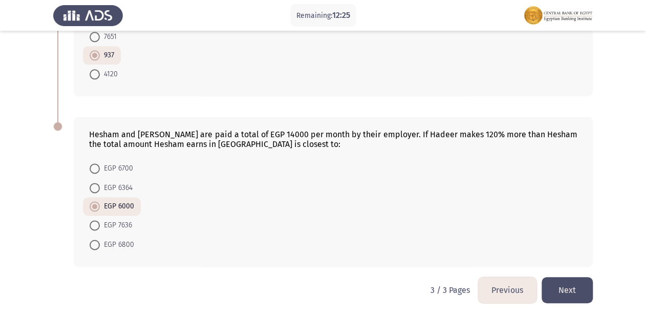
click at [569, 286] on button "Next" at bounding box center [567, 290] width 51 height 26
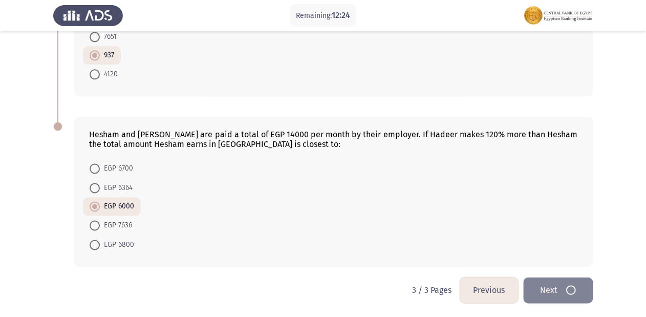
scroll to position [0, 0]
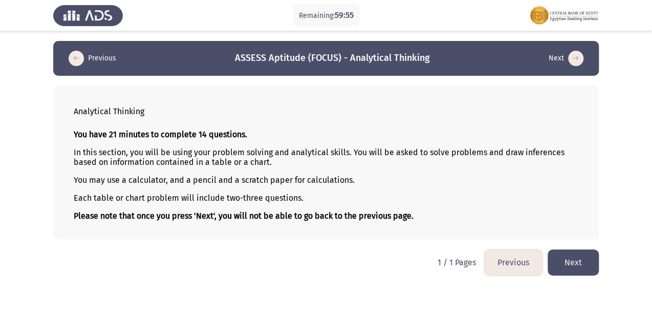
click at [568, 263] on button "Next" at bounding box center [573, 262] width 51 height 26
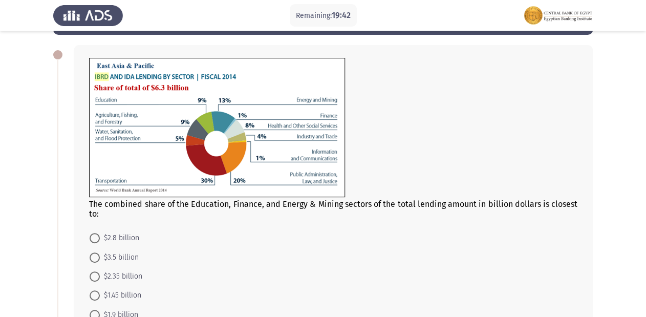
scroll to position [205, 0]
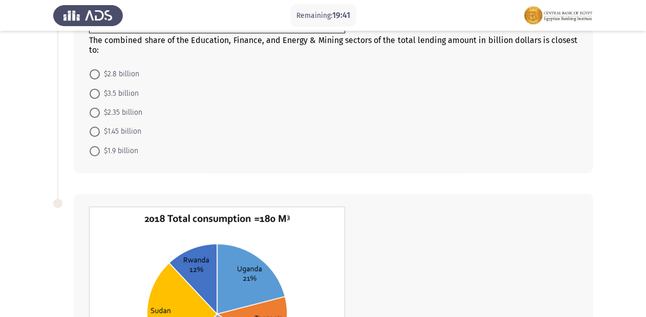
click at [107, 133] on span "$1.45 billion" at bounding box center [120, 131] width 41 height 12
click at [100, 133] on input "$1.45 billion" at bounding box center [95, 131] width 10 height 10
radio input "true"
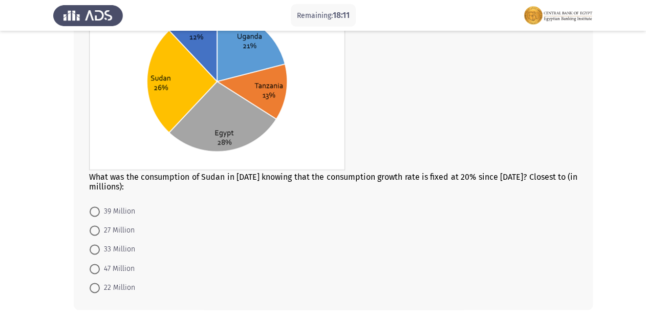
scroll to position [451, 0]
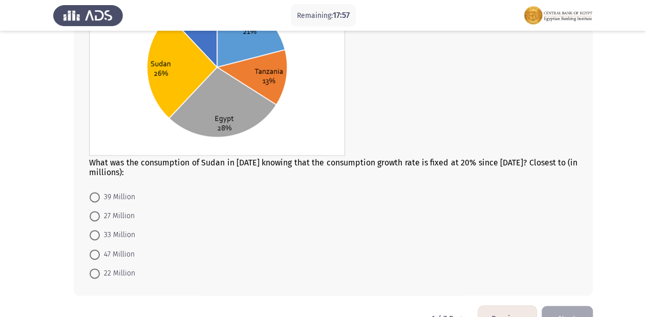
click at [135, 200] on span "39 Million" at bounding box center [117, 197] width 35 height 12
click at [100, 200] on input "39 Million" at bounding box center [95, 197] width 10 height 10
radio input "true"
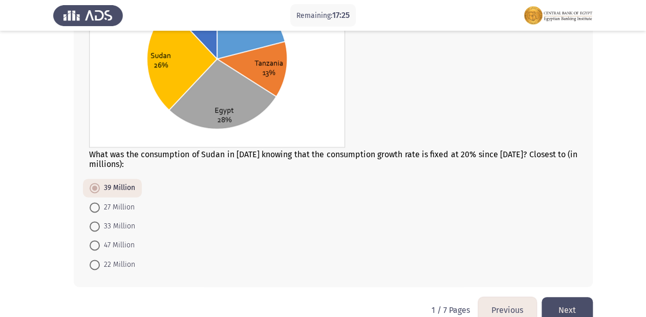
scroll to position [479, 0]
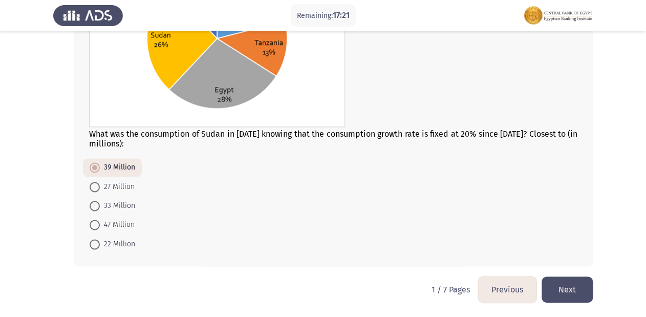
click at [576, 289] on button "Next" at bounding box center [567, 290] width 51 height 26
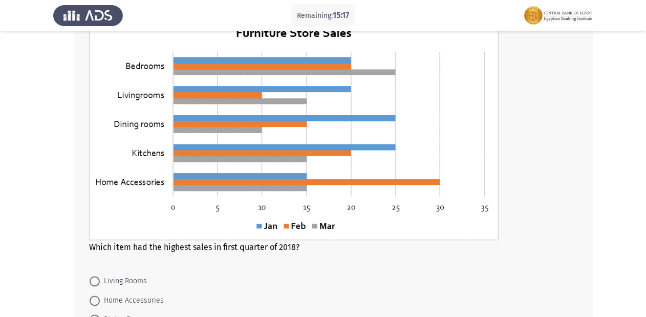
scroll to position [410, 0]
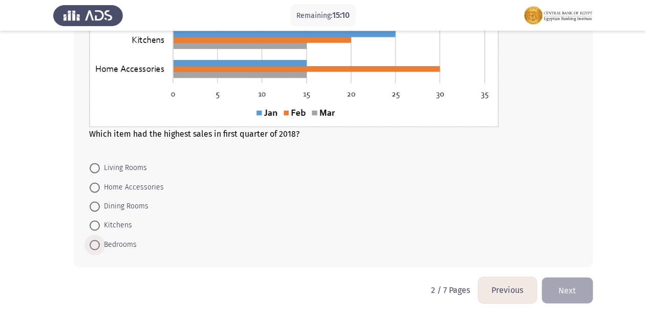
click at [102, 248] on span "Bedrooms" at bounding box center [118, 245] width 37 height 12
click at [100, 248] on input "Bedrooms" at bounding box center [95, 245] width 10 height 10
radio input "true"
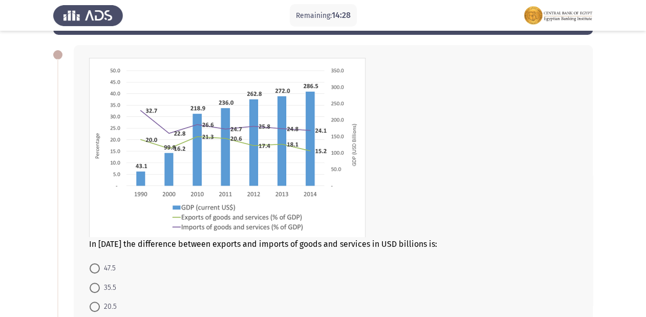
scroll to position [82, 0]
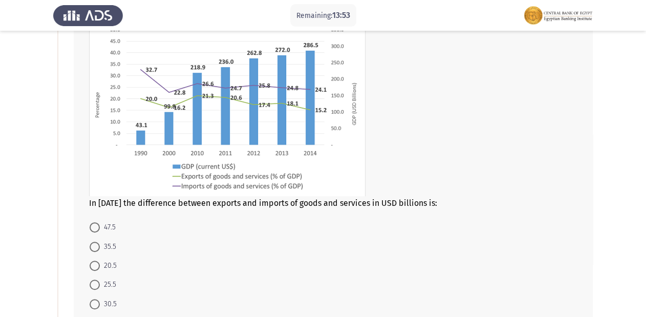
click at [107, 246] on span "35.5" at bounding box center [108, 247] width 16 height 12
click at [100, 246] on input "35.5" at bounding box center [95, 247] width 10 height 10
radio input "true"
click at [107, 246] on span "35.5" at bounding box center [108, 246] width 16 height 12
click at [100, 246] on input "35.5" at bounding box center [95, 246] width 10 height 10
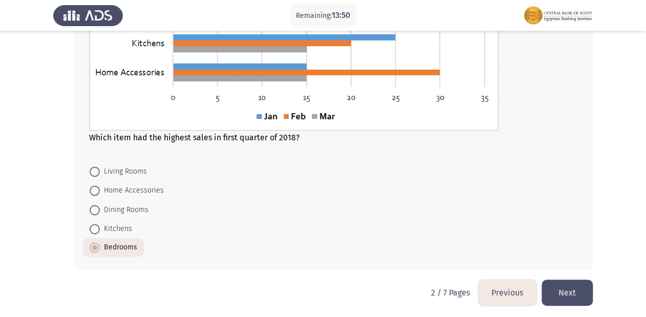
scroll to position [536, 0]
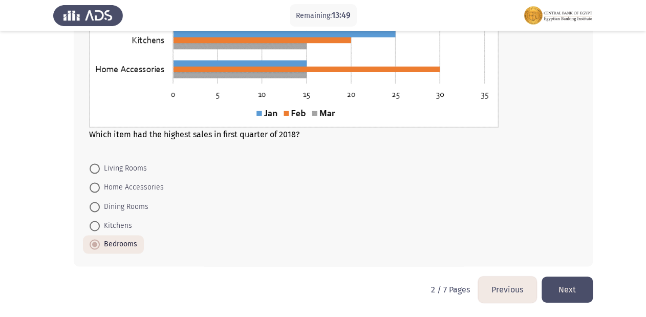
click at [576, 289] on button "Next" at bounding box center [567, 290] width 51 height 26
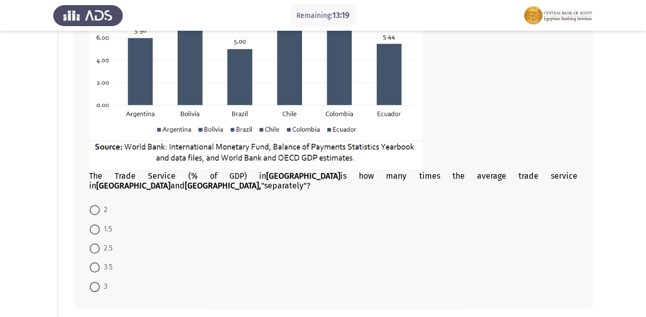
scroll to position [205, 0]
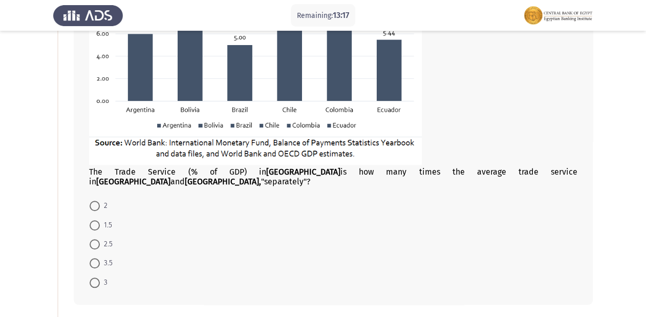
click at [86, 237] on mat-radio-button "2.5" at bounding box center [101, 244] width 36 height 19
click at [95, 239] on span at bounding box center [95, 244] width 10 height 10
click at [95, 239] on input "2.5" at bounding box center [95, 244] width 10 height 10
radio input "true"
click at [96, 258] on span at bounding box center [95, 263] width 10 height 10
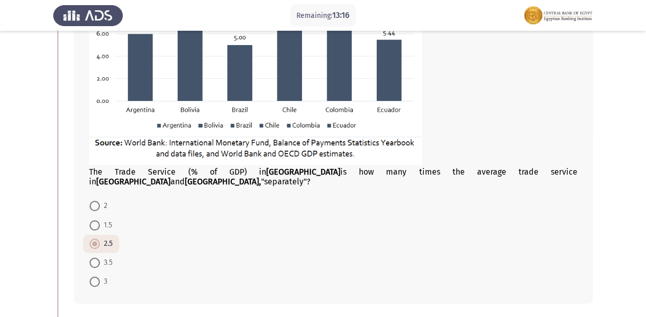
click at [96, 258] on input "3.5" at bounding box center [95, 263] width 10 height 10
radio input "true"
click at [104, 200] on span "2" at bounding box center [104, 206] width 8 height 12
click at [100, 201] on input "2" at bounding box center [95, 206] width 10 height 10
radio input "true"
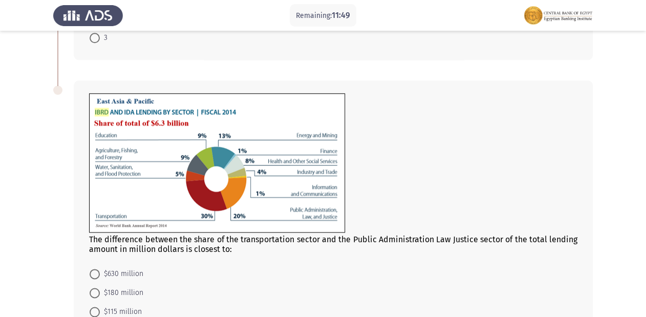
scroll to position [463, 0]
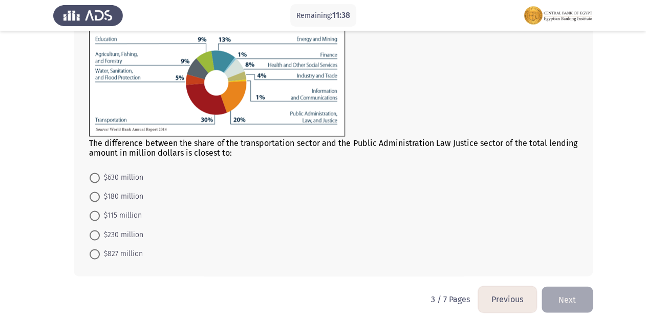
click at [110, 172] on span "$630 million" at bounding box center [122, 178] width 44 height 12
click at [100, 173] on input "$630 million" at bounding box center [95, 178] width 10 height 10
radio input "true"
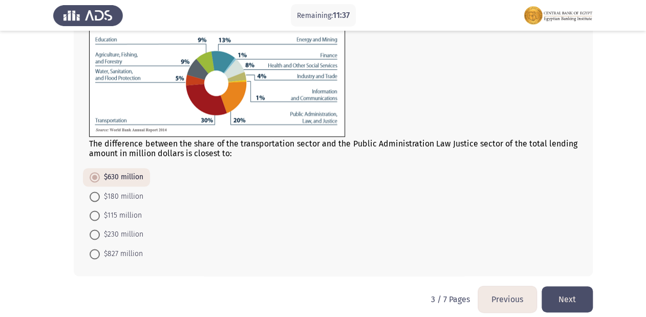
click at [581, 288] on button "Next" at bounding box center [567, 299] width 51 height 26
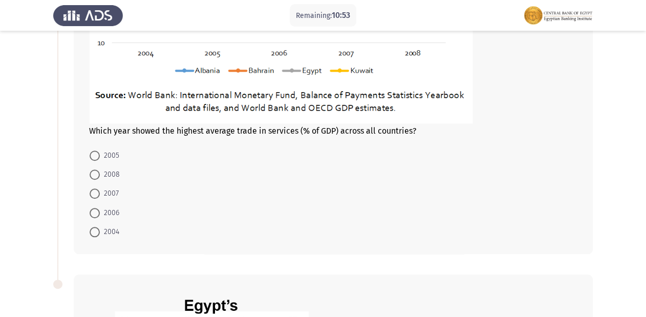
scroll to position [287, 0]
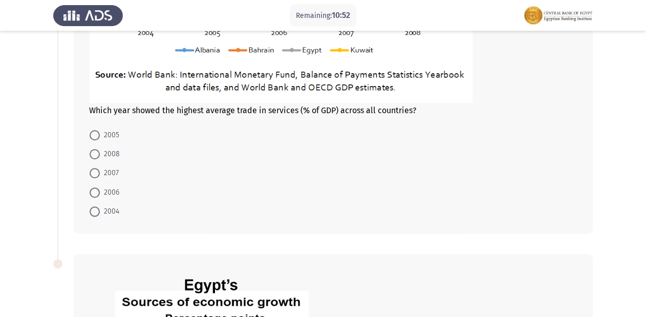
click at [115, 168] on span "2007" at bounding box center [109, 173] width 19 height 12
click at [100, 168] on input "2007" at bounding box center [95, 173] width 10 height 10
radio input "true"
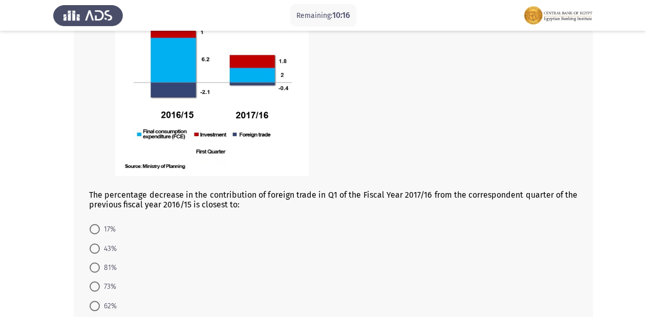
scroll to position [613, 0]
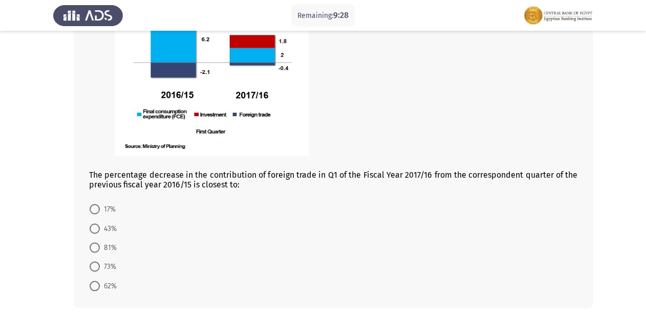
click at [104, 241] on span "81%" at bounding box center [108, 247] width 17 height 12
click at [100, 242] on input "81%" at bounding box center [95, 247] width 10 height 10
radio input "true"
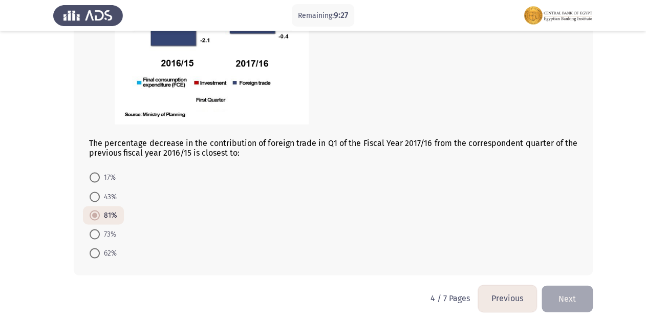
scroll to position [653, 0]
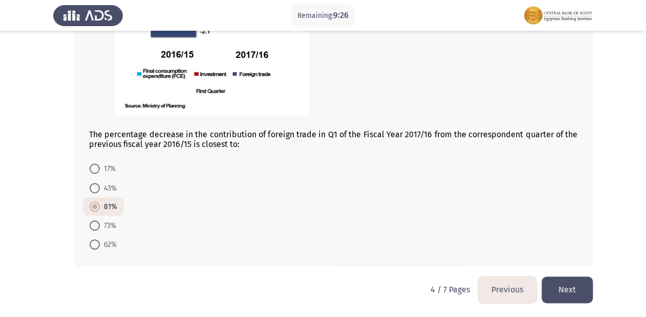
click at [565, 291] on button "Next" at bounding box center [567, 290] width 51 height 26
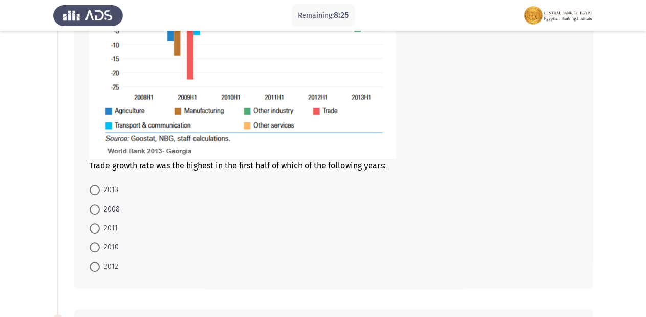
scroll to position [246, 0]
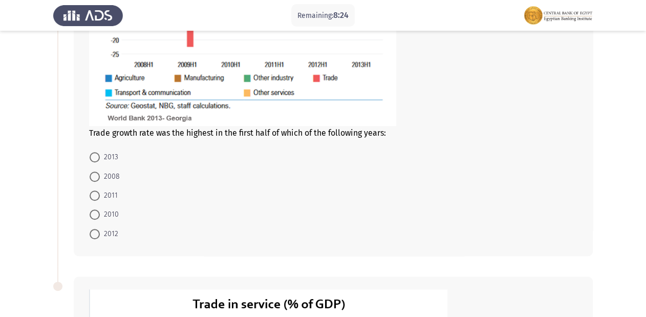
click at [117, 174] on span "2008" at bounding box center [110, 177] width 20 height 12
click at [100, 174] on input "2008" at bounding box center [95, 177] width 10 height 10
radio input "true"
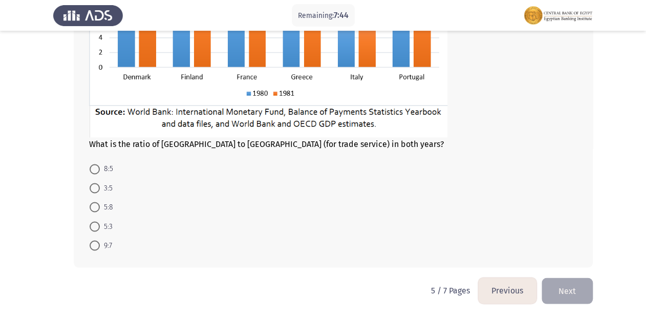
scroll to position [633, 0]
click at [97, 221] on span at bounding box center [95, 226] width 10 height 10
click at [97, 221] on input "5:3" at bounding box center [95, 226] width 10 height 10
radio input "true"
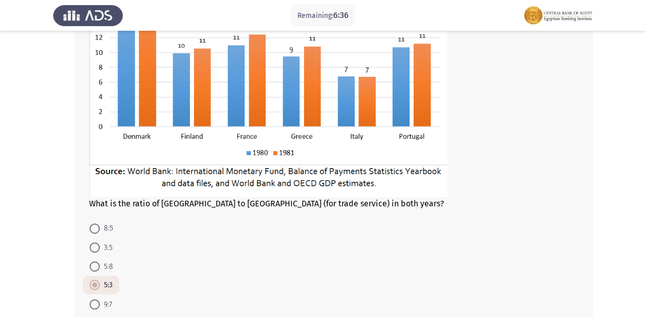
scroll to position [633, 0]
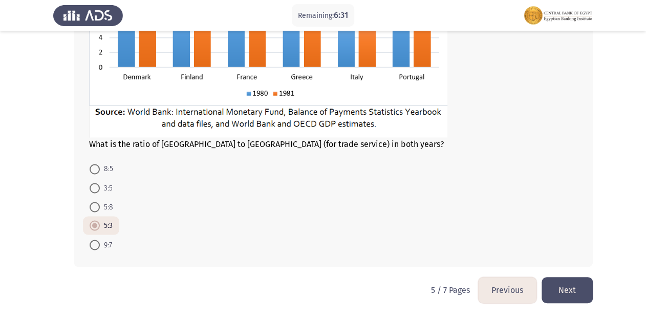
click at [570, 288] on button "Next" at bounding box center [567, 290] width 51 height 26
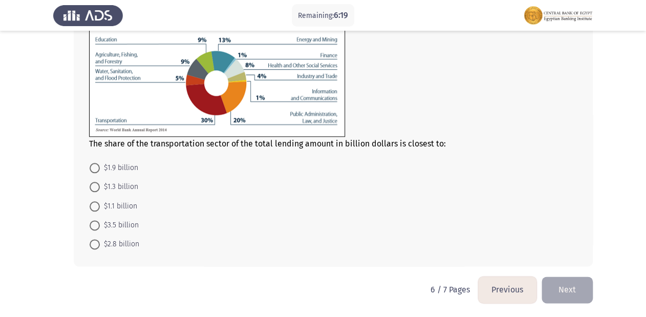
scroll to position [350, 0]
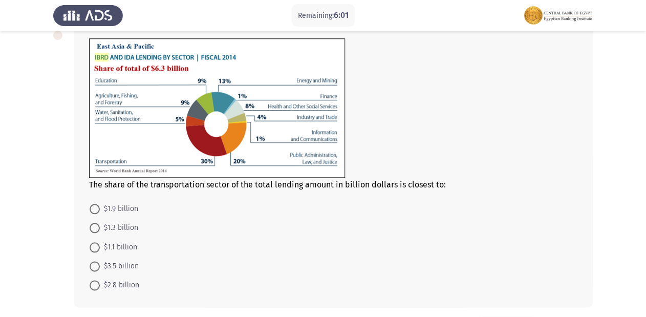
click at [127, 211] on span "$1.9 billion" at bounding box center [119, 209] width 38 height 12
click at [100, 211] on input "$1.9 billion" at bounding box center [95, 209] width 10 height 10
radio input "true"
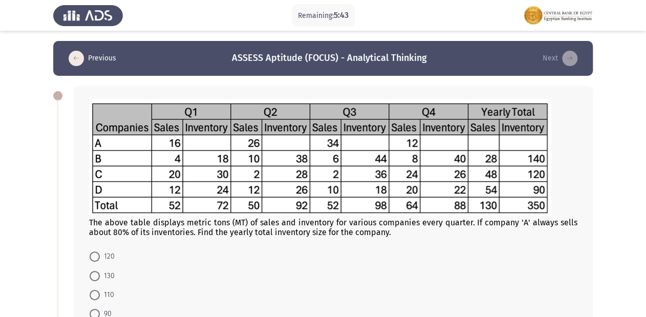
scroll to position [41, 0]
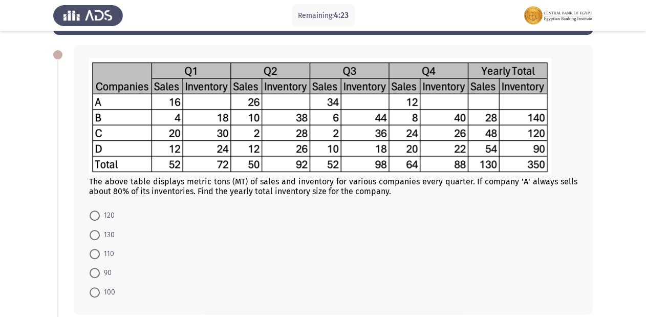
click at [113, 235] on span "130" at bounding box center [107, 235] width 15 height 12
click at [100, 235] on input "130" at bounding box center [95, 235] width 10 height 10
radio input "true"
click at [100, 269] on label "90" at bounding box center [101, 272] width 22 height 12
click at [100, 269] on input "90" at bounding box center [95, 272] width 10 height 10
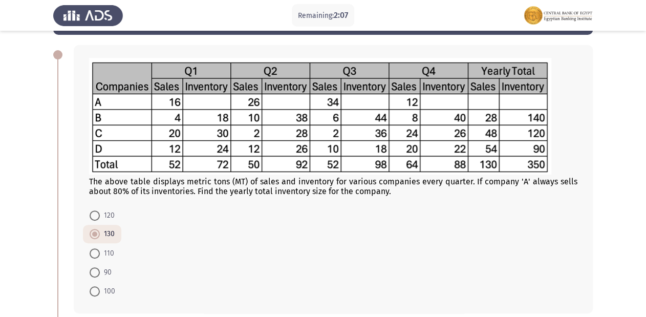
radio input "true"
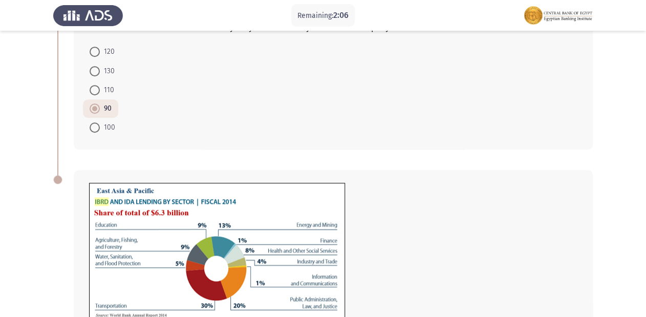
scroll to position [390, 0]
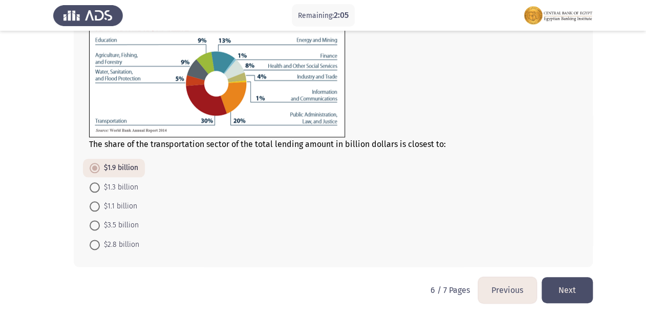
click at [586, 292] on button "Next" at bounding box center [567, 290] width 51 height 26
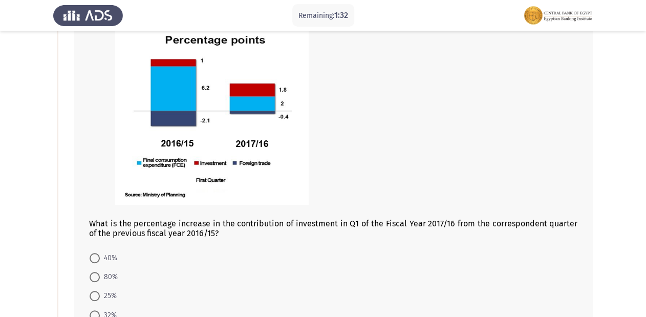
scroll to position [123, 0]
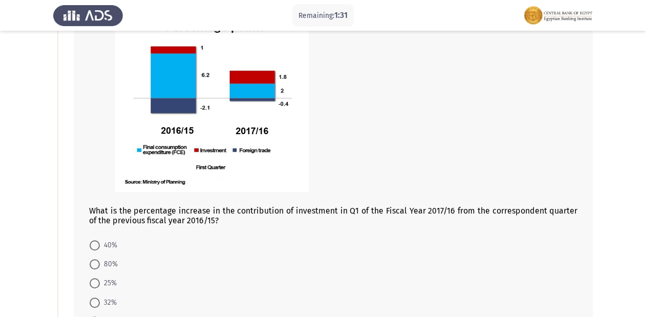
click at [111, 269] on span "80%" at bounding box center [109, 264] width 18 height 12
click at [100, 269] on input "80%" at bounding box center [95, 264] width 10 height 10
radio input "true"
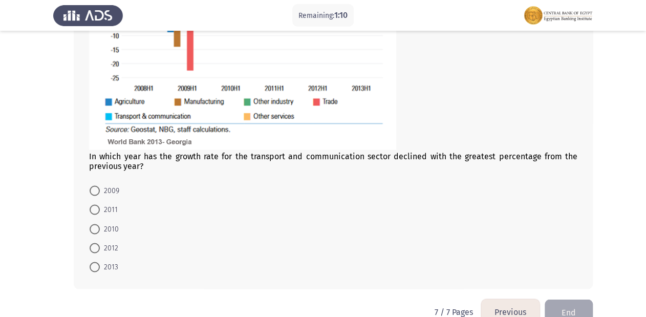
scroll to position [645, 0]
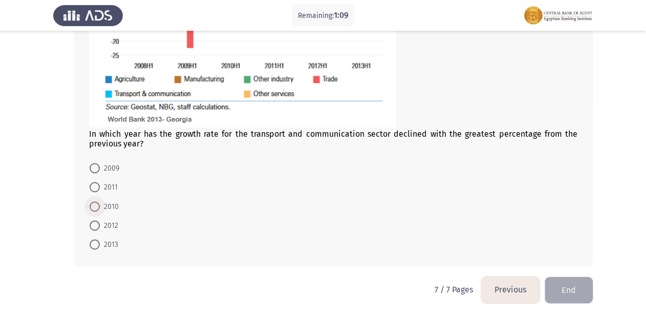
click at [113, 202] on span "2010" at bounding box center [109, 206] width 19 height 12
click at [100, 202] on input "2010" at bounding box center [95, 206] width 10 height 10
radio input "true"
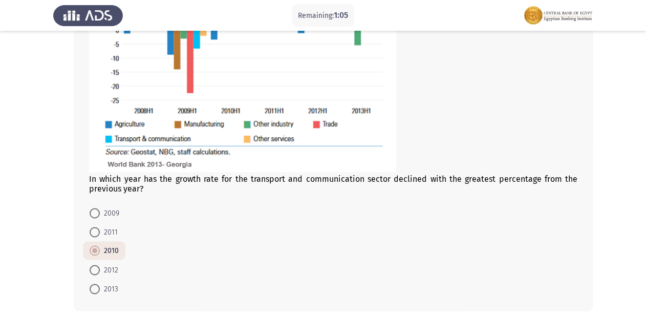
scroll to position [645, 0]
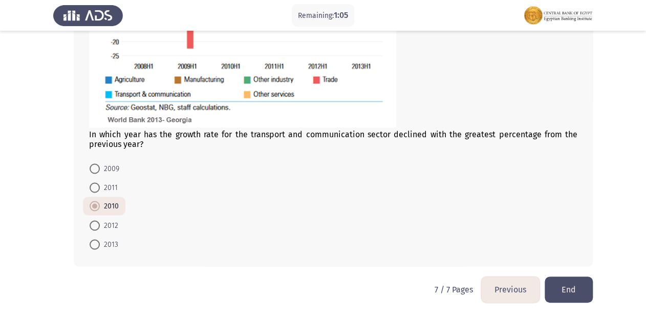
click at [569, 291] on button "End" at bounding box center [569, 290] width 48 height 26
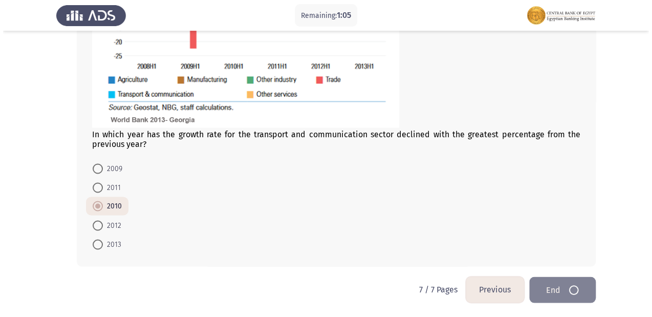
scroll to position [0, 0]
